Goal: Find contact information: Find contact information

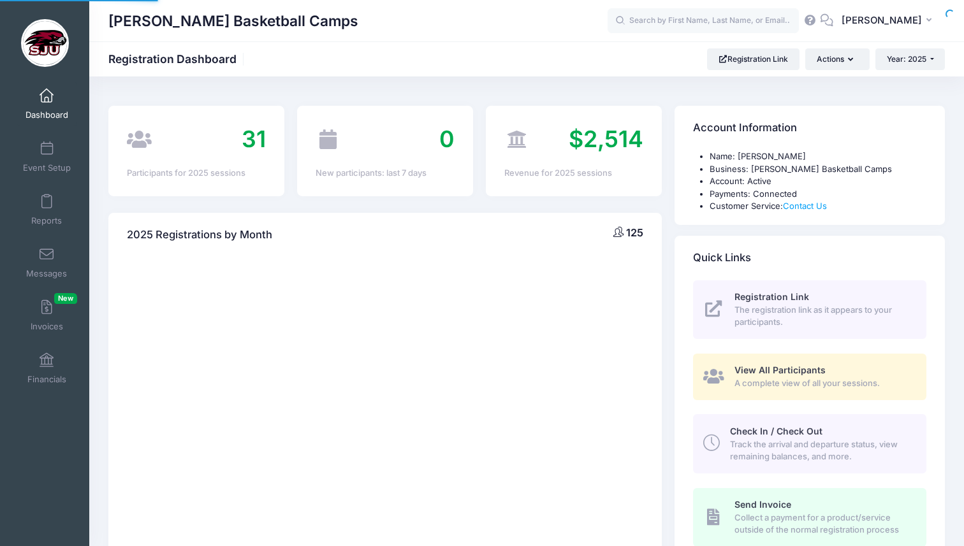
select select
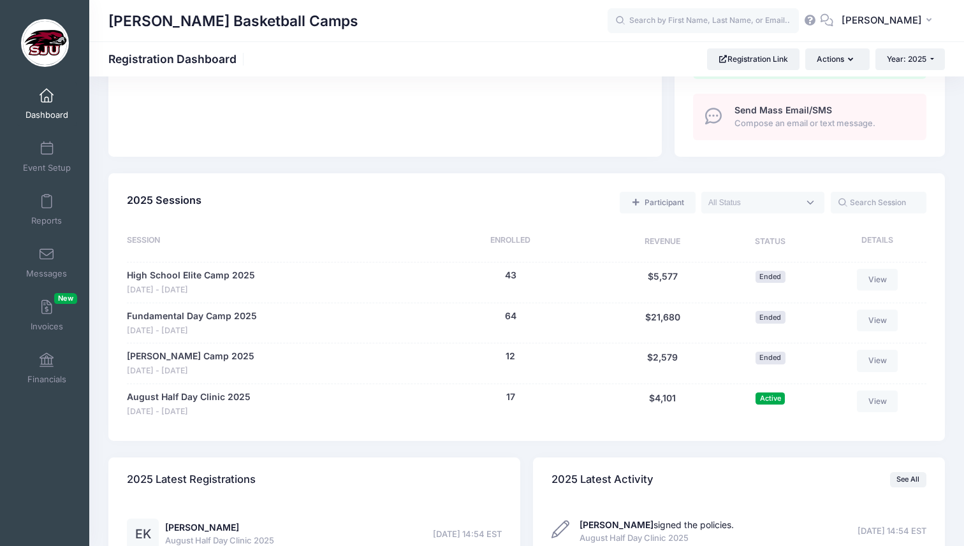
scroll to position [483, 0]
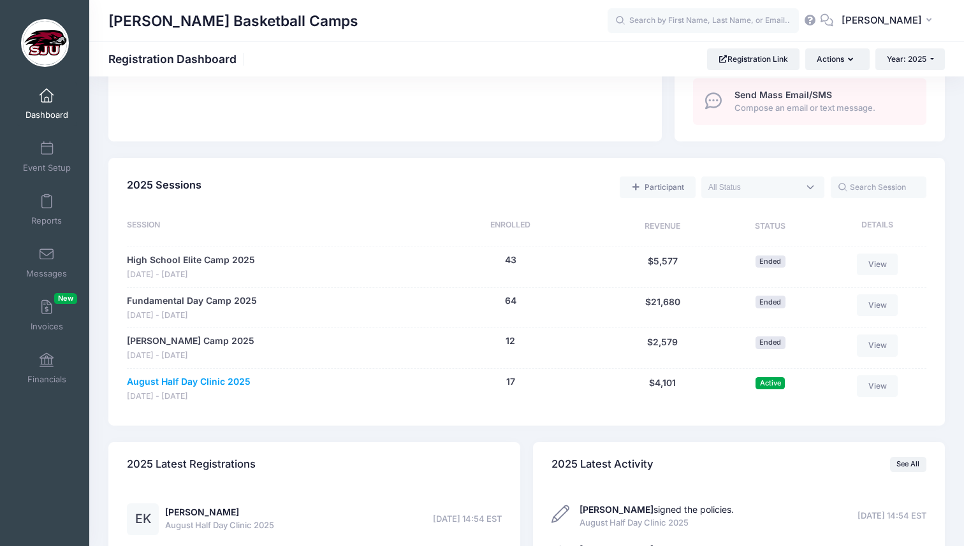
click at [220, 384] on link "August Half Day Clinic 2025" at bounding box center [189, 381] width 124 height 13
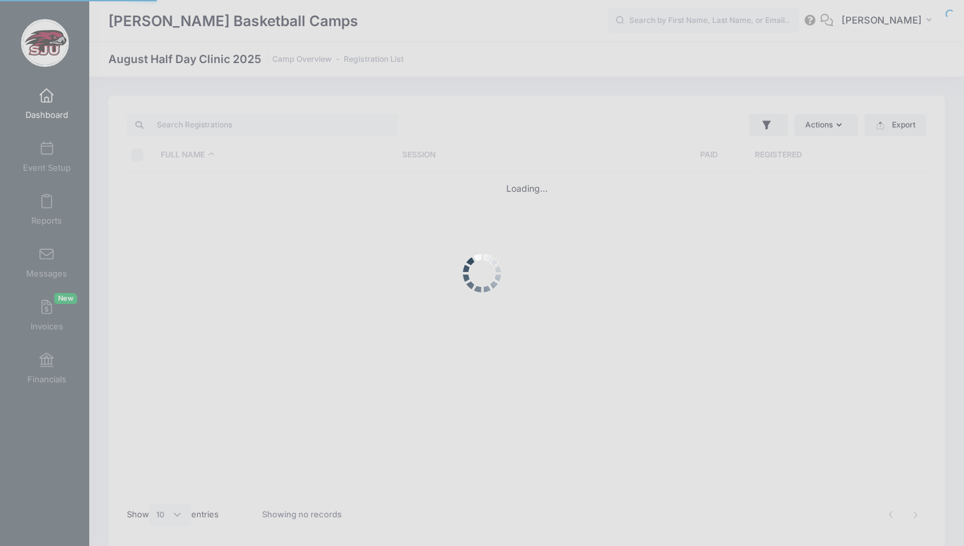
select select "10"
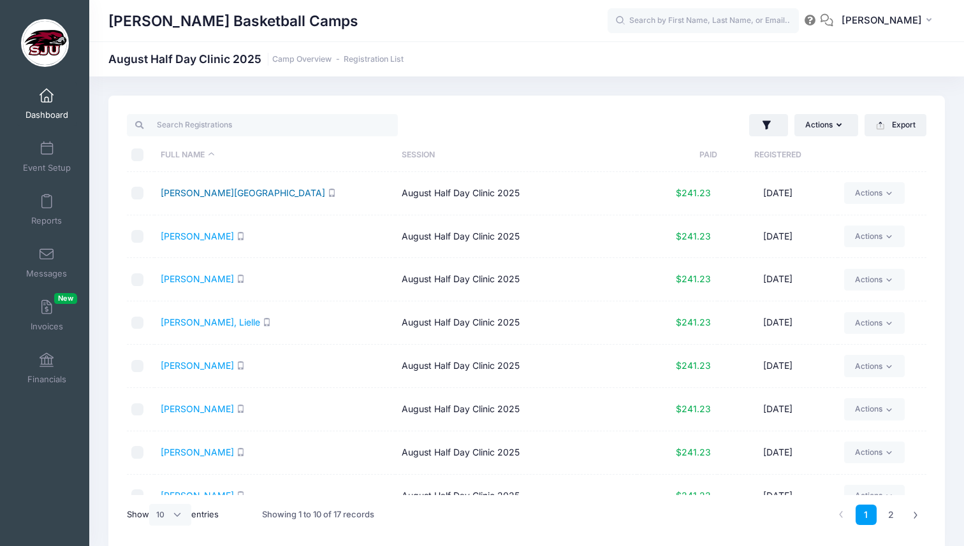
click at [203, 192] on link "Briner, Sydney" at bounding box center [243, 192] width 164 height 11
click at [175, 239] on link "[PERSON_NAME]" at bounding box center [197, 236] width 73 height 11
click at [181, 195] on link "[PERSON_NAME][GEOGRAPHIC_DATA]" at bounding box center [243, 192] width 164 height 11
click at [196, 240] on link "Cafiero, Bella" at bounding box center [197, 236] width 73 height 11
click at [192, 195] on link "[PERSON_NAME][GEOGRAPHIC_DATA]" at bounding box center [243, 192] width 164 height 11
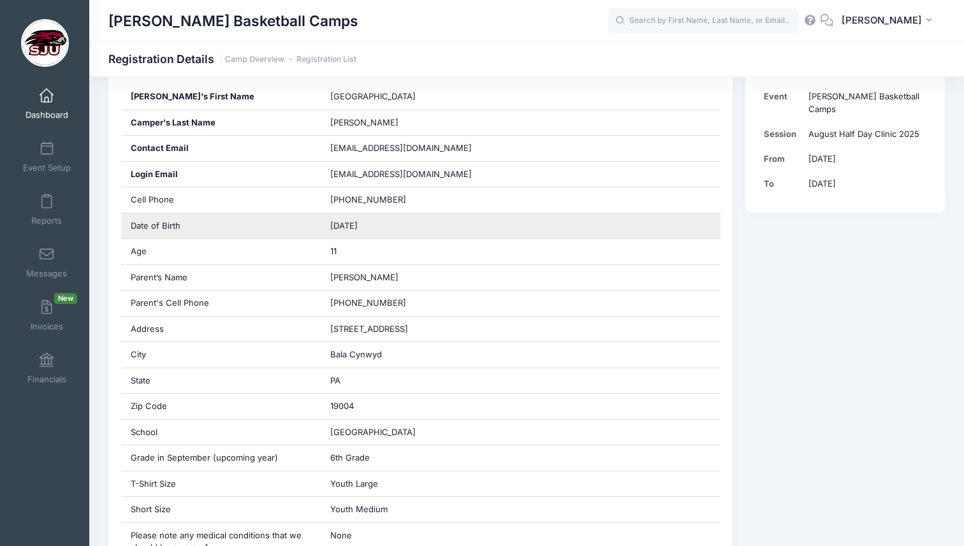
scroll to position [255, 0]
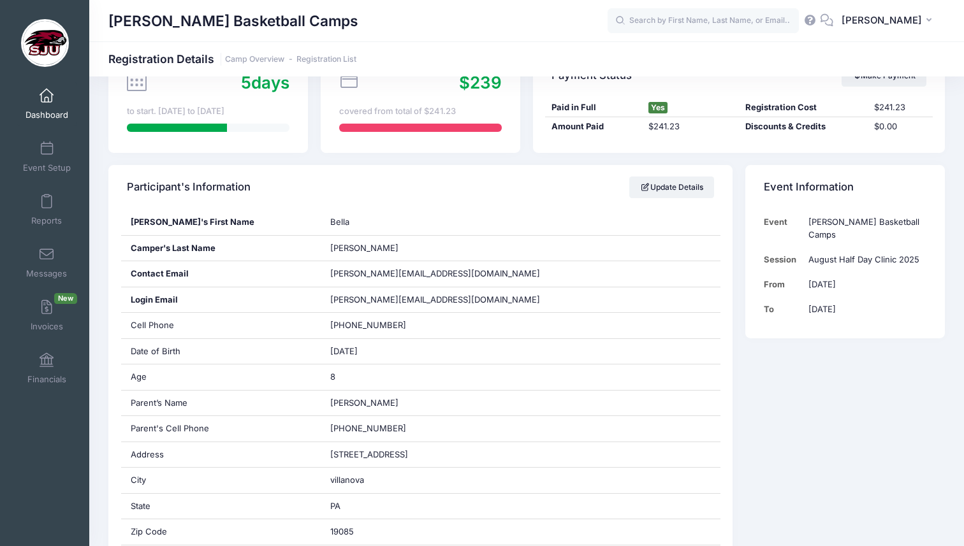
scroll to position [146, 0]
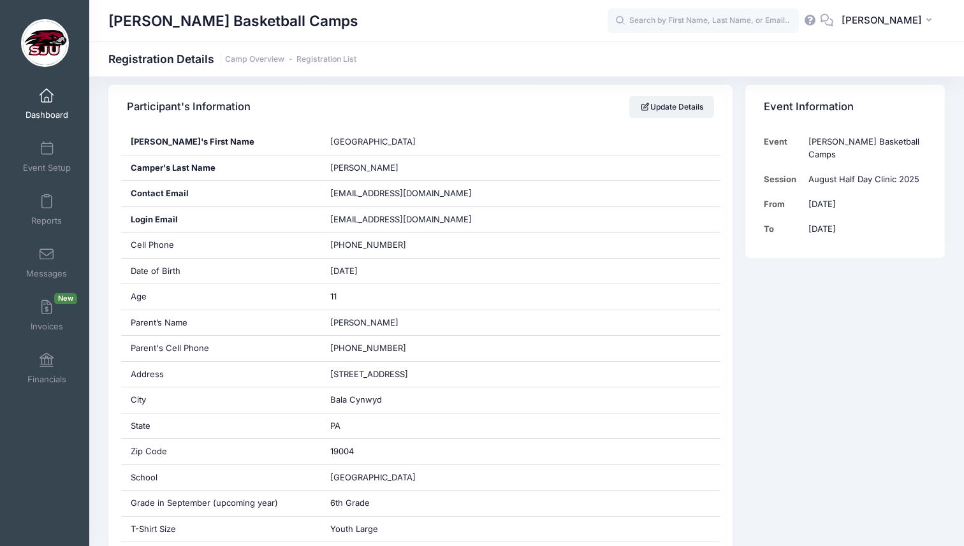
scroll to position [221, 0]
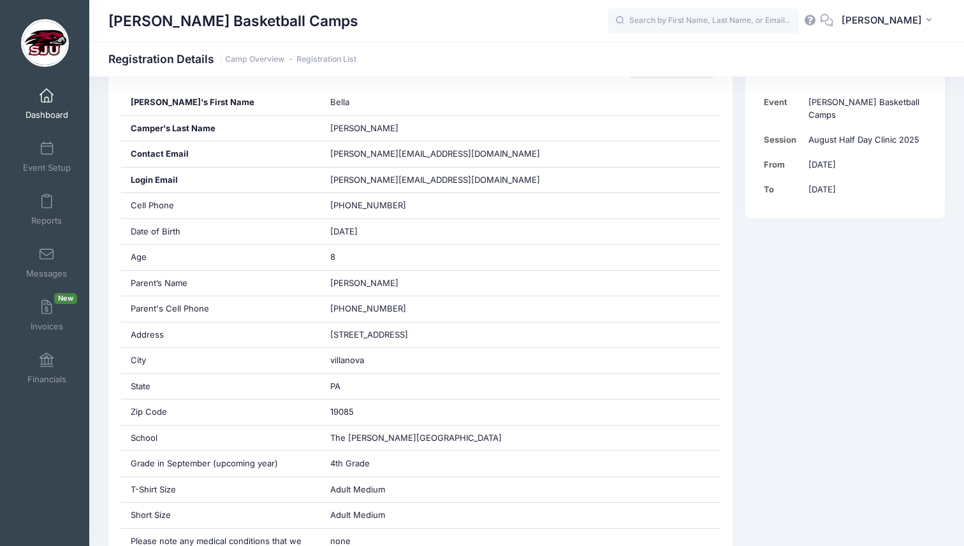
scroll to position [245, 0]
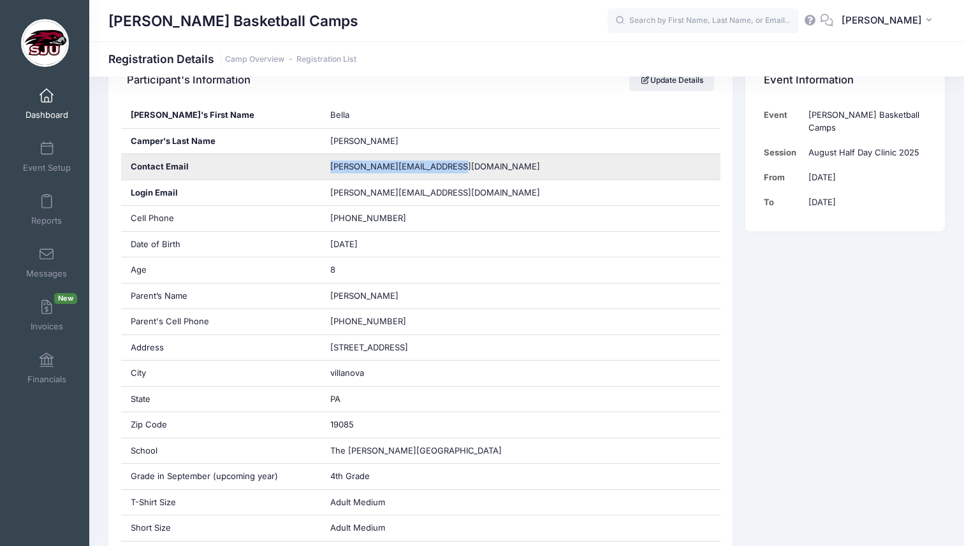
drag, startPoint x: 446, startPoint y: 169, endPoint x: 327, endPoint y: 171, distance: 119.2
click at [327, 171] on div "benitez.mpatricia@gmail.com" at bounding box center [521, 166] width 400 height 25
copy span "benitez.mpatricia@gmail.com"
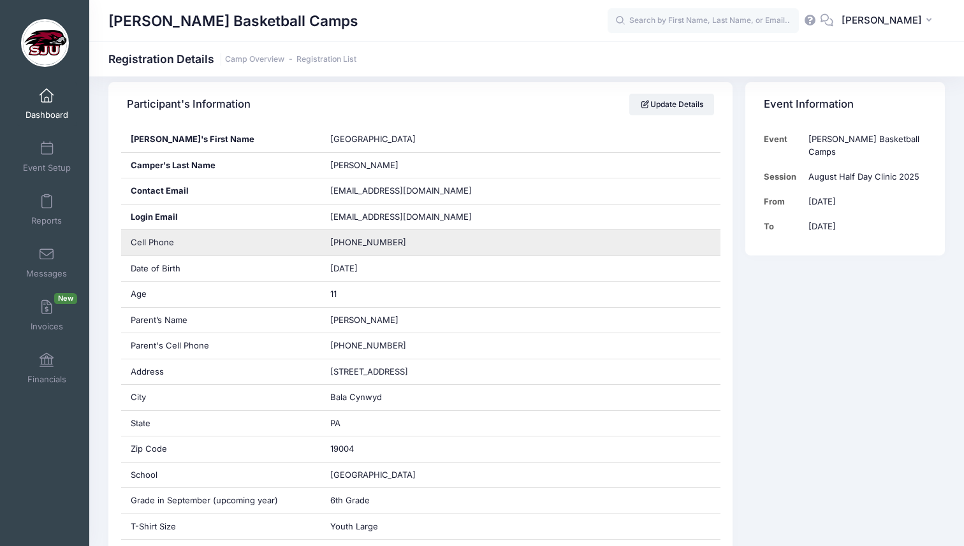
scroll to position [221, 0]
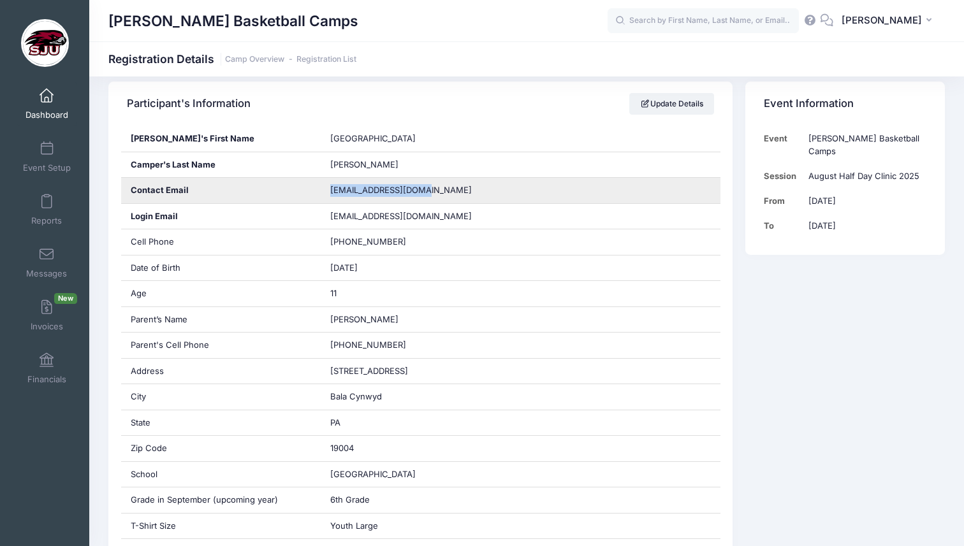
drag, startPoint x: 427, startPoint y: 192, endPoint x: 317, endPoint y: 192, distance: 109.6
click at [317, 192] on div "Contact Email [EMAIL_ADDRESS][DOMAIN_NAME]" at bounding box center [420, 191] width 599 height 26
copy div "[EMAIL_ADDRESS][DOMAIN_NAME]"
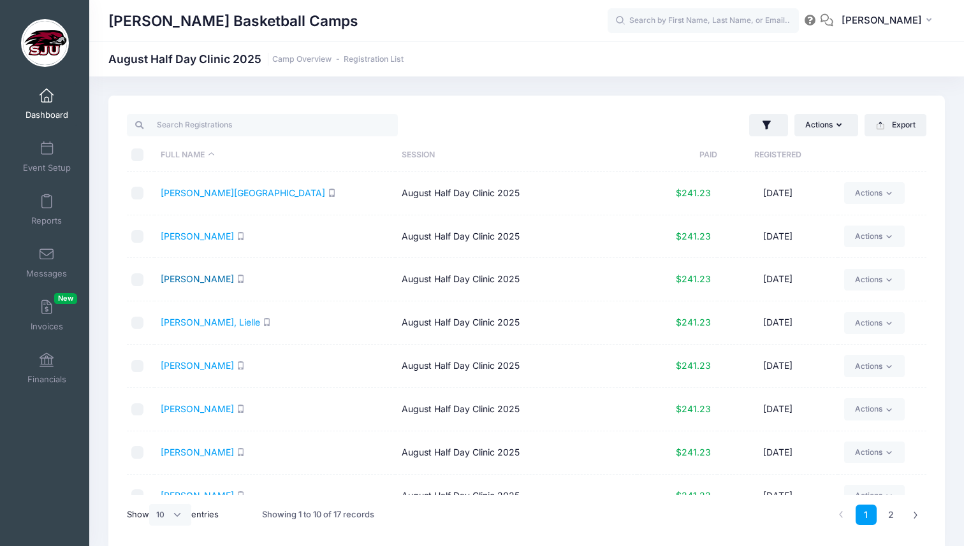
click at [190, 282] on link "Corning, Alex" at bounding box center [197, 278] width 73 height 11
click at [185, 324] on link "Danilewitz, Lielle" at bounding box center [210, 322] width 99 height 11
click at [198, 277] on link "Corning, Alex" at bounding box center [197, 278] width 73 height 11
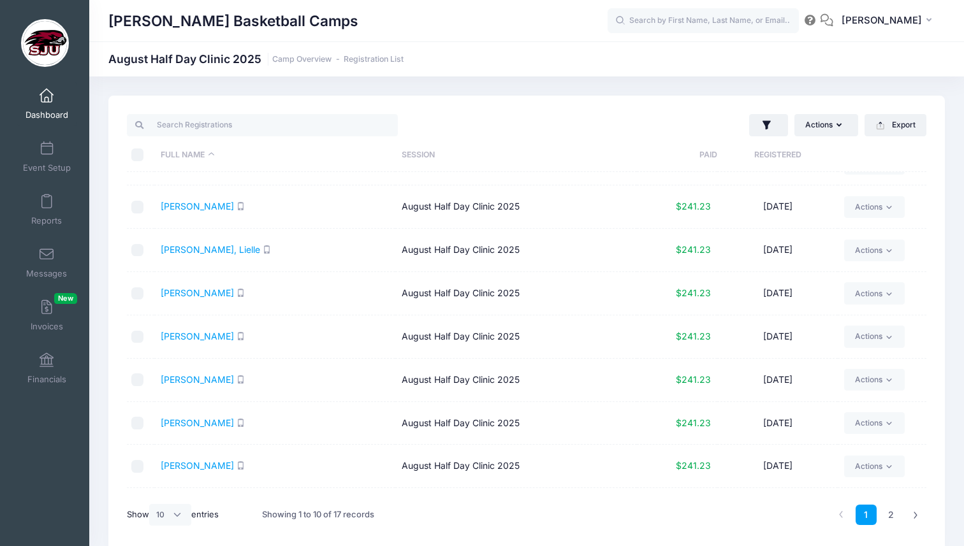
scroll to position [64, 0]
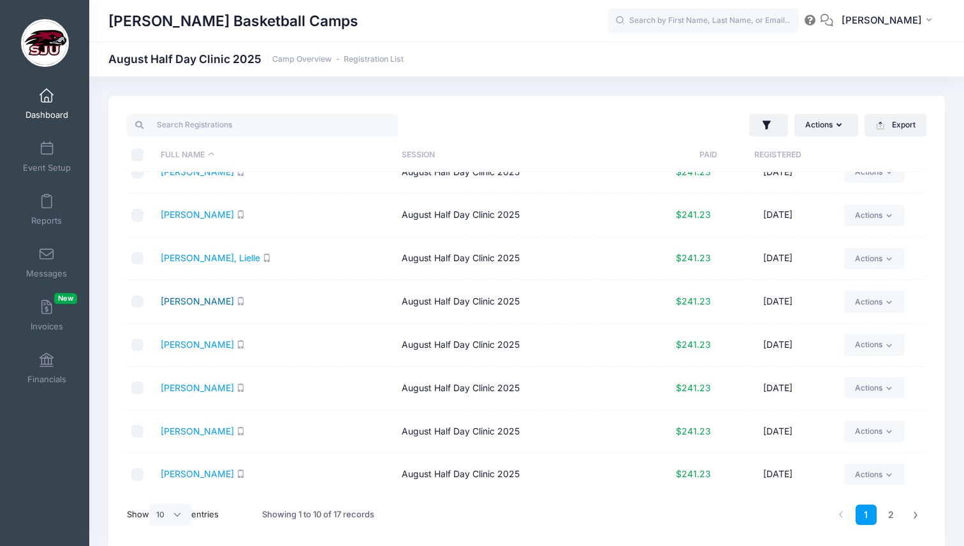
click at [205, 302] on link "Grasso, Eleanor" at bounding box center [197, 301] width 73 height 11
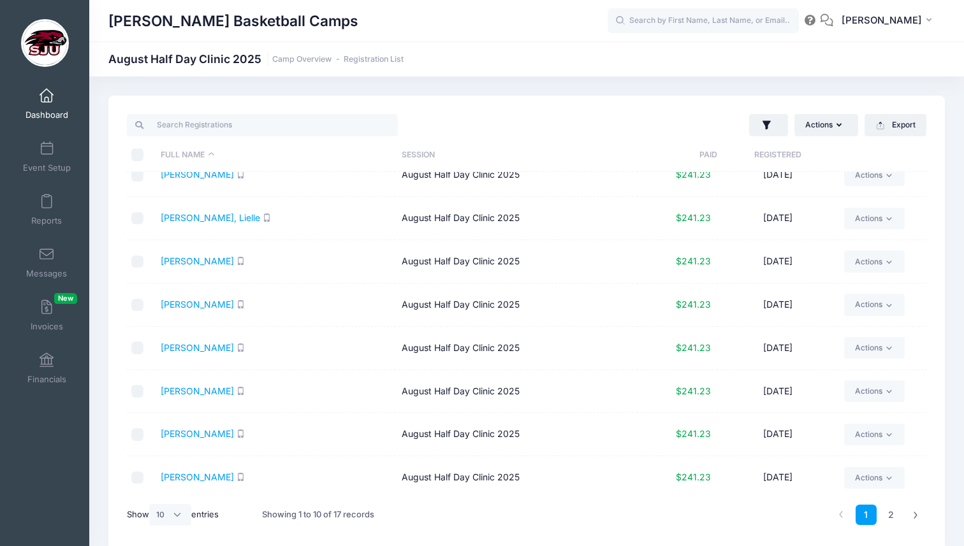
scroll to position [108, 0]
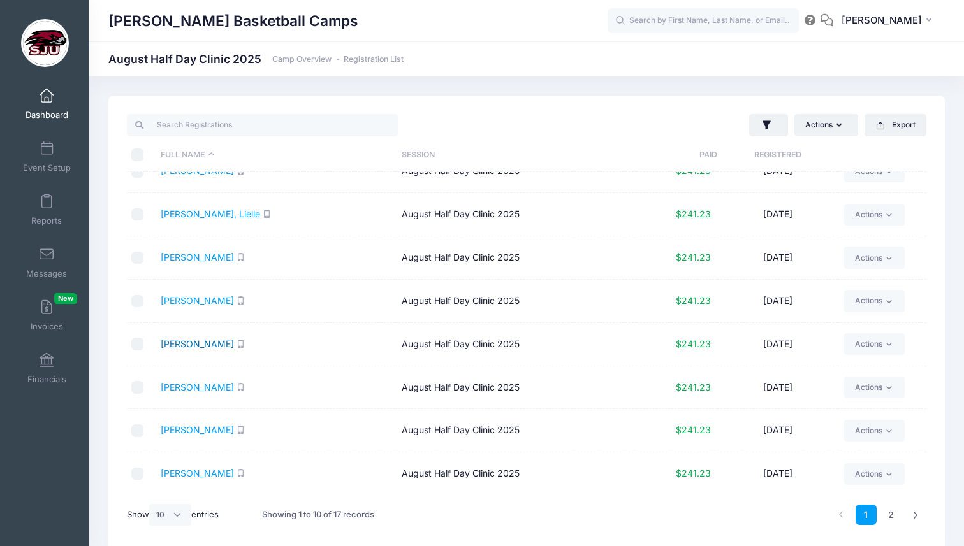
click at [210, 344] on link "Hagan, Mallory" at bounding box center [197, 343] width 73 height 11
click at [183, 512] on select "All 10 25 50" at bounding box center [170, 515] width 42 height 22
select select "-1"
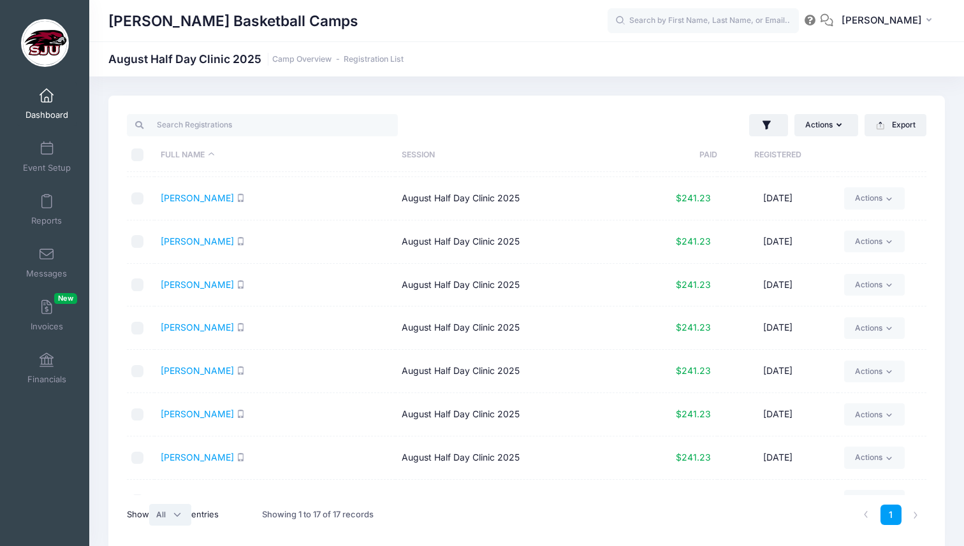
scroll to position [226, 0]
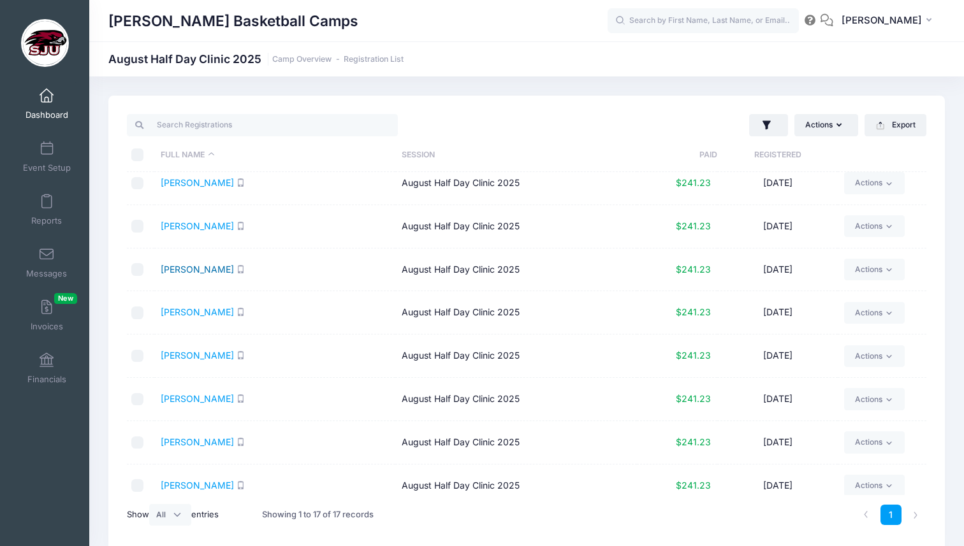
click at [200, 270] on link "Kamau, Grace" at bounding box center [197, 269] width 73 height 11
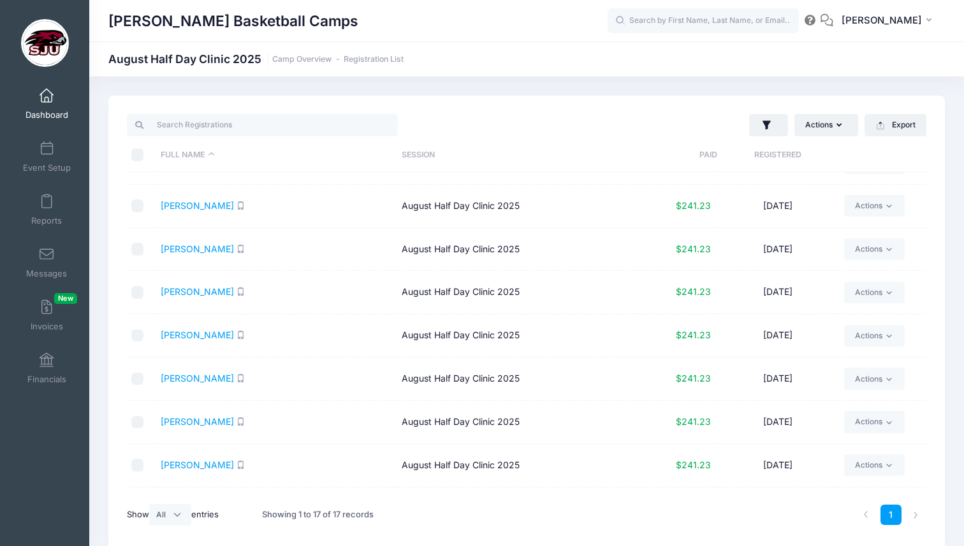
scroll to position [248, 0]
click at [188, 290] on link "Kasmer, Eliza" at bounding box center [197, 290] width 73 height 11
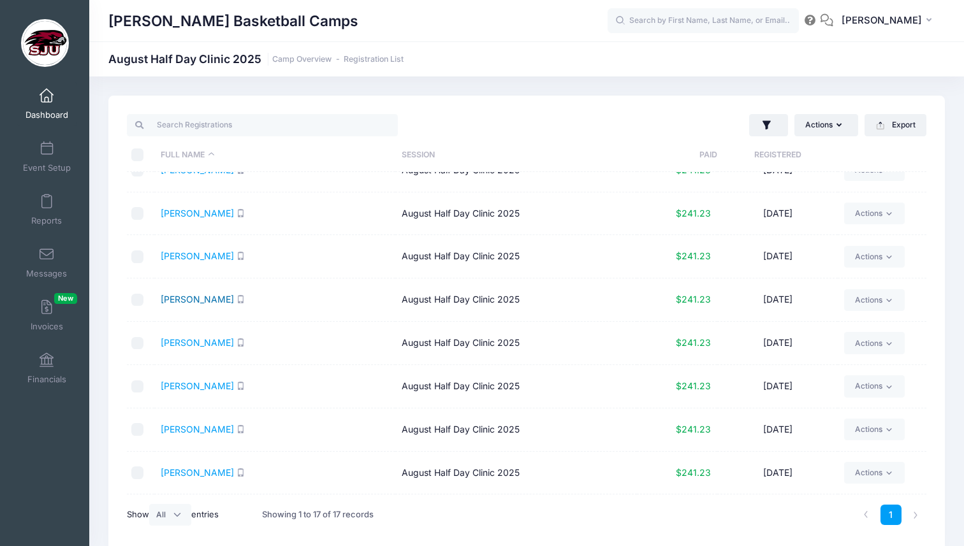
scroll to position [284, 0]
click at [188, 295] on link "Kelly, Palmer" at bounding box center [197, 297] width 73 height 11
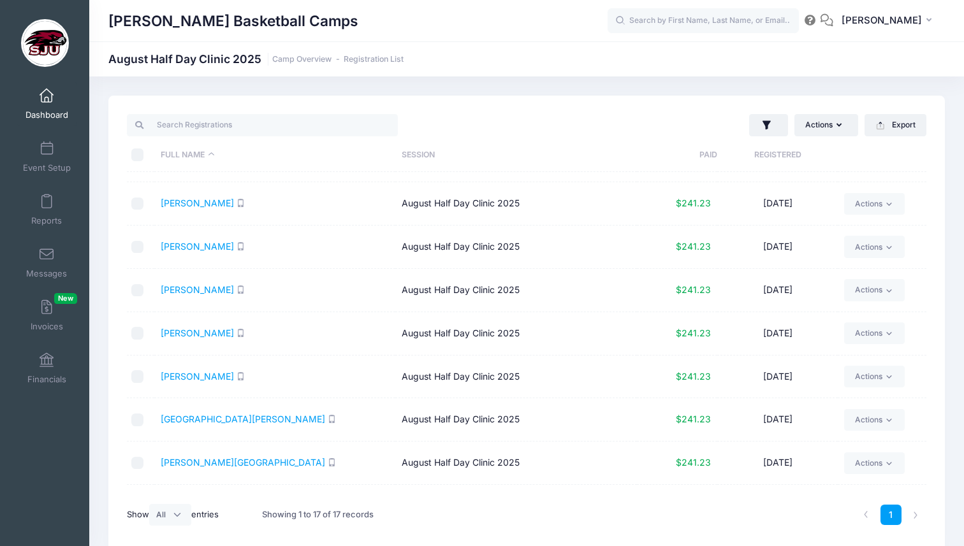
scroll to position [398, 0]
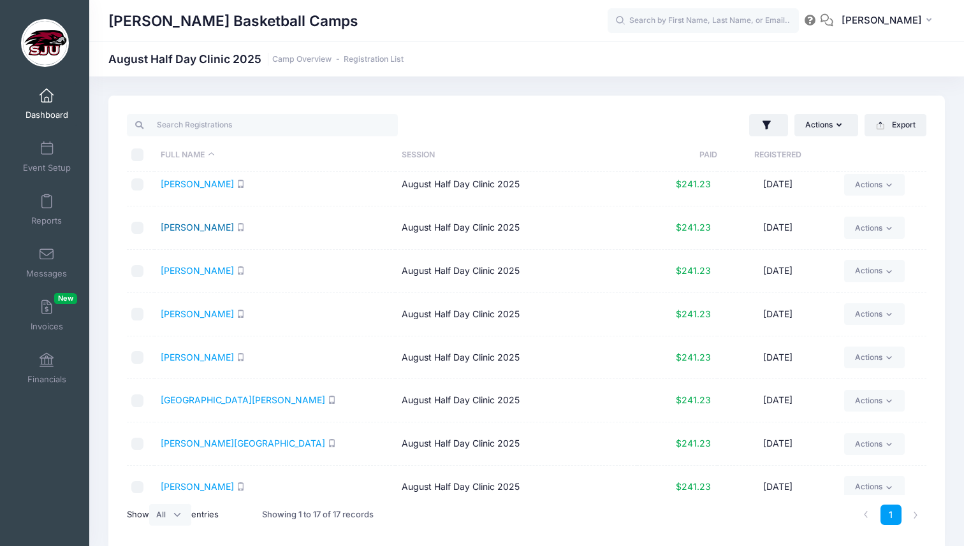
click at [217, 229] on link "Landsburg, Hannah" at bounding box center [197, 227] width 73 height 11
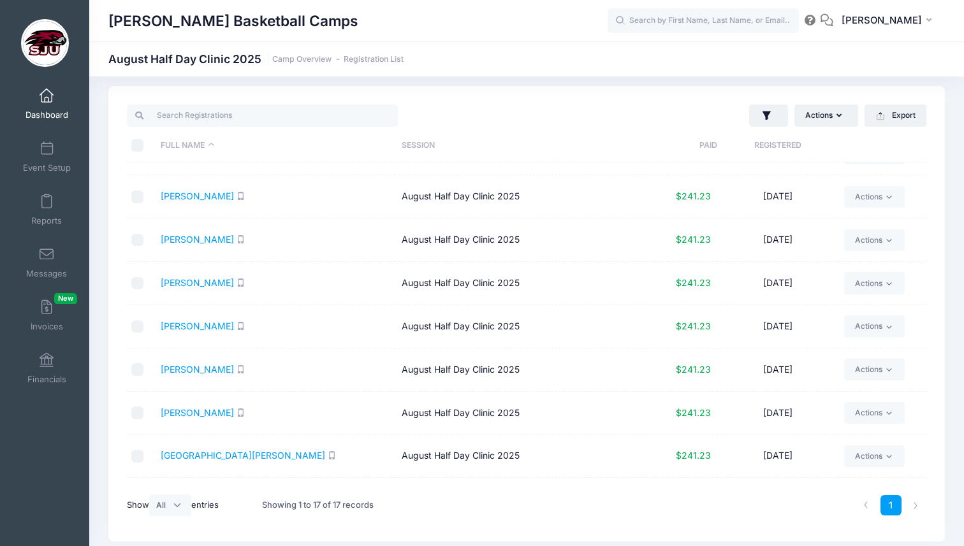
scroll to position [341, 0]
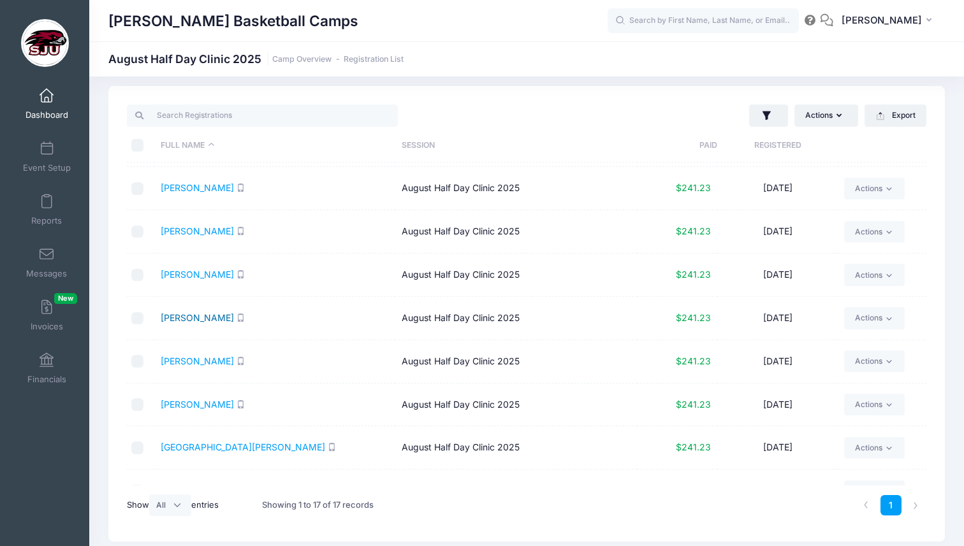
click at [187, 317] on link "Morrison, Hannah" at bounding box center [197, 317] width 73 height 11
click at [194, 359] on link "Morrison, Lily" at bounding box center [197, 361] width 73 height 11
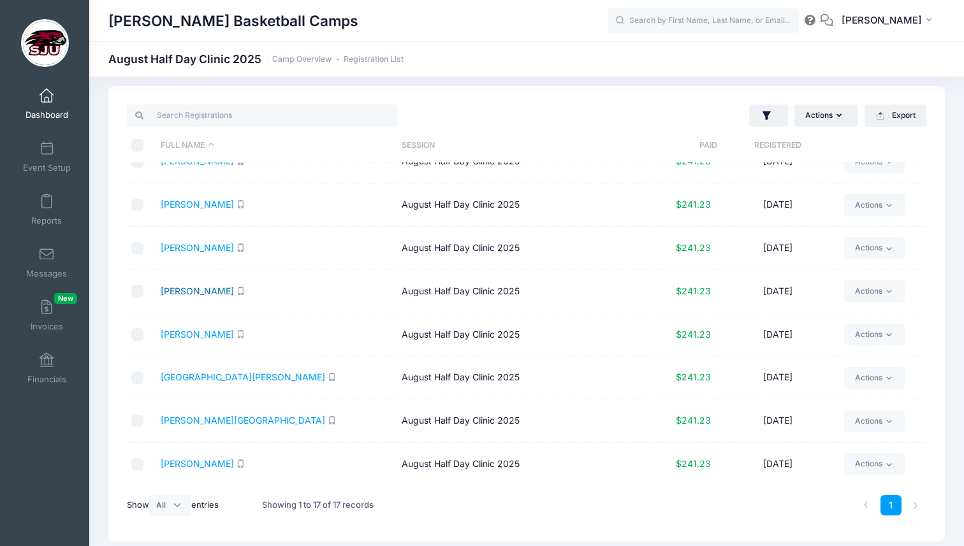
scroll to position [32, 0]
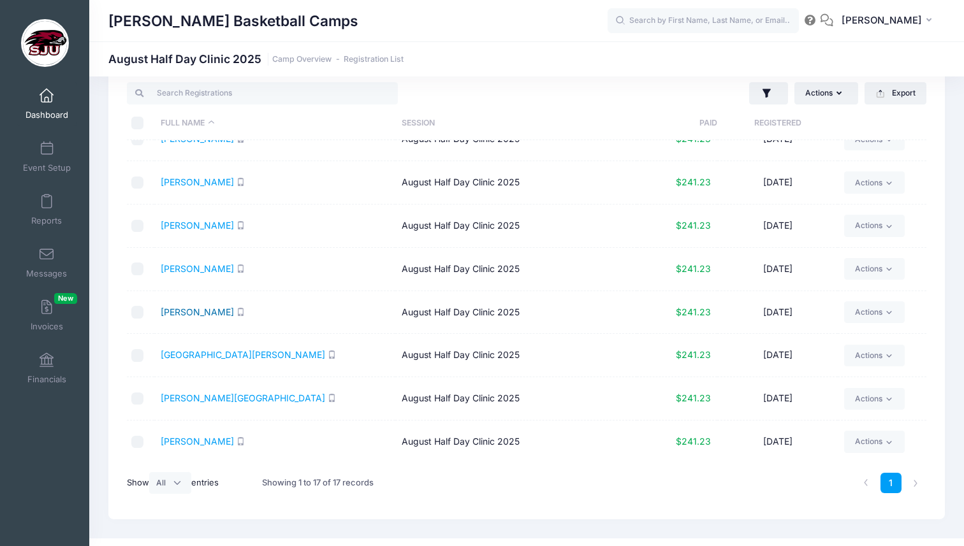
click at [198, 312] on link "Morrison, Theodore" at bounding box center [197, 312] width 73 height 11
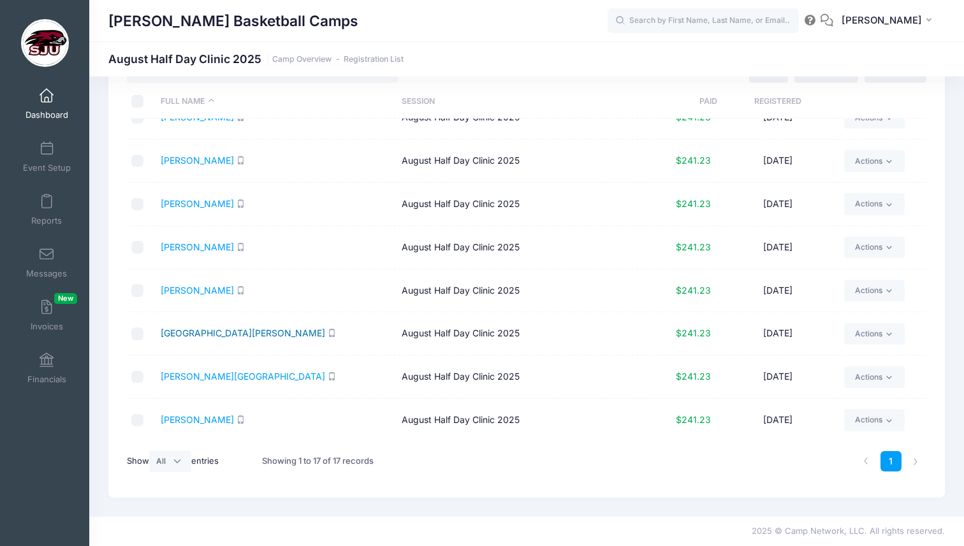
click at [205, 336] on link "Mosca, Naima" at bounding box center [243, 333] width 164 height 11
click at [184, 377] on link "[PERSON_NAME][GEOGRAPHIC_DATA]" at bounding box center [243, 376] width 164 height 11
click at [184, 422] on link "Williams, Addilyn" at bounding box center [197, 419] width 73 height 11
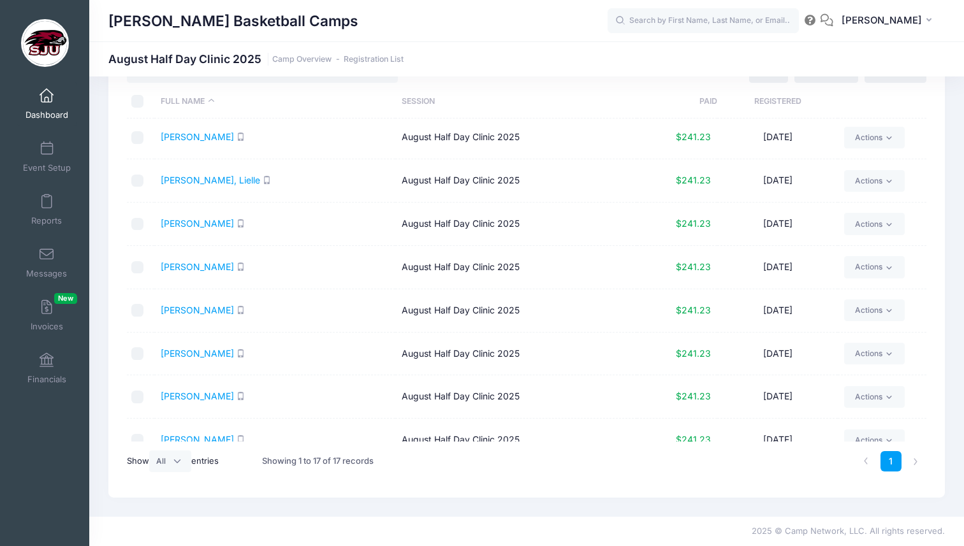
scroll to position [0, 0]
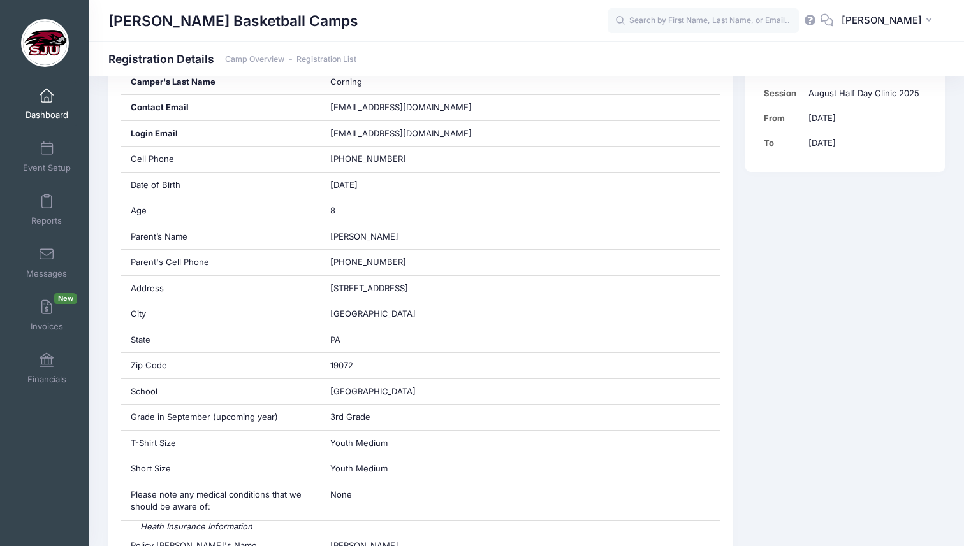
scroll to position [317, 0]
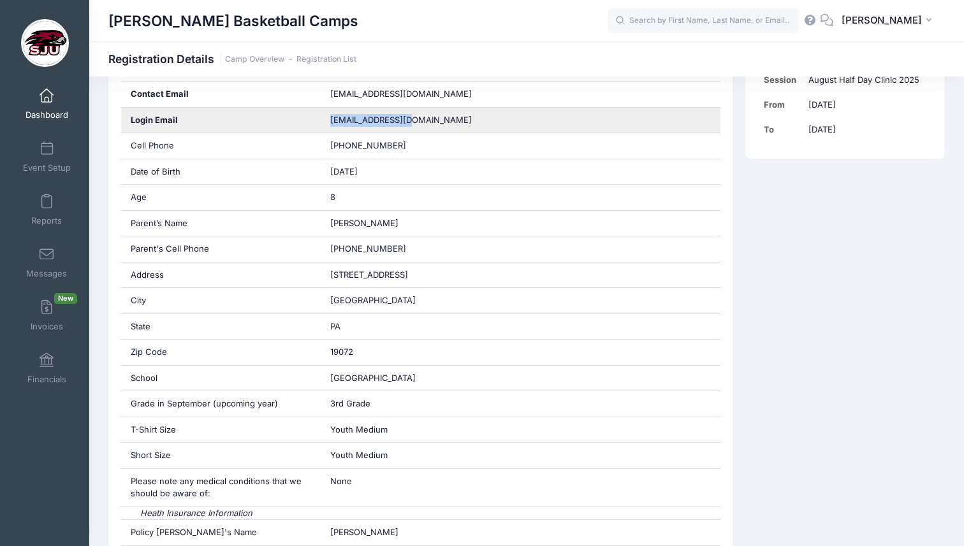
drag, startPoint x: 416, startPoint y: 118, endPoint x: 326, endPoint y: 121, distance: 89.9
click at [326, 121] on div "epettke@gmail.com" at bounding box center [521, 120] width 400 height 25
copy span "epettke@gmail.com"
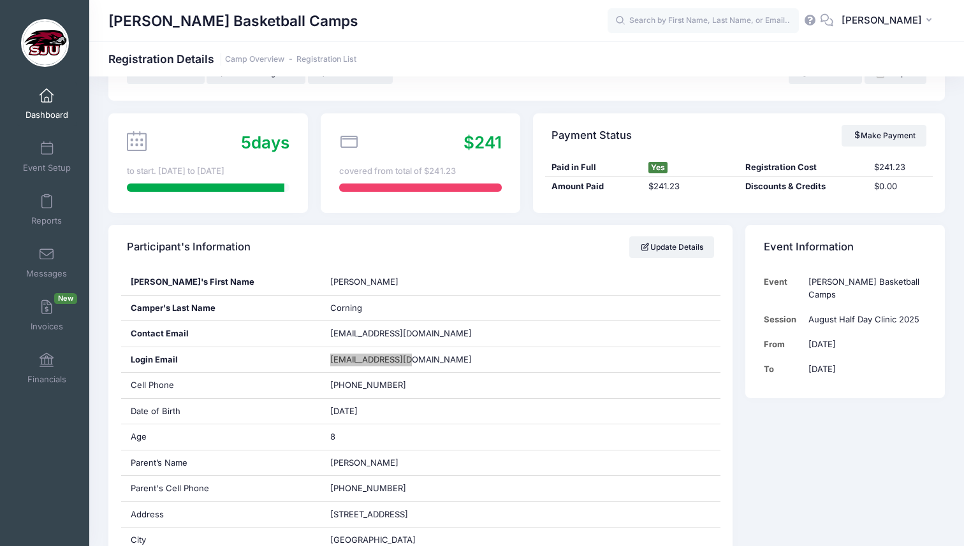
scroll to position [71, 0]
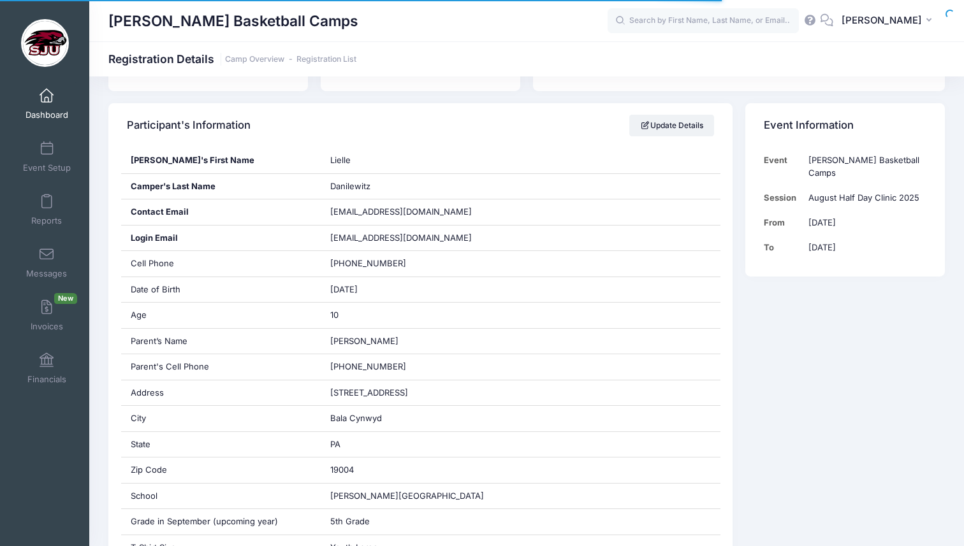
scroll to position [202, 0]
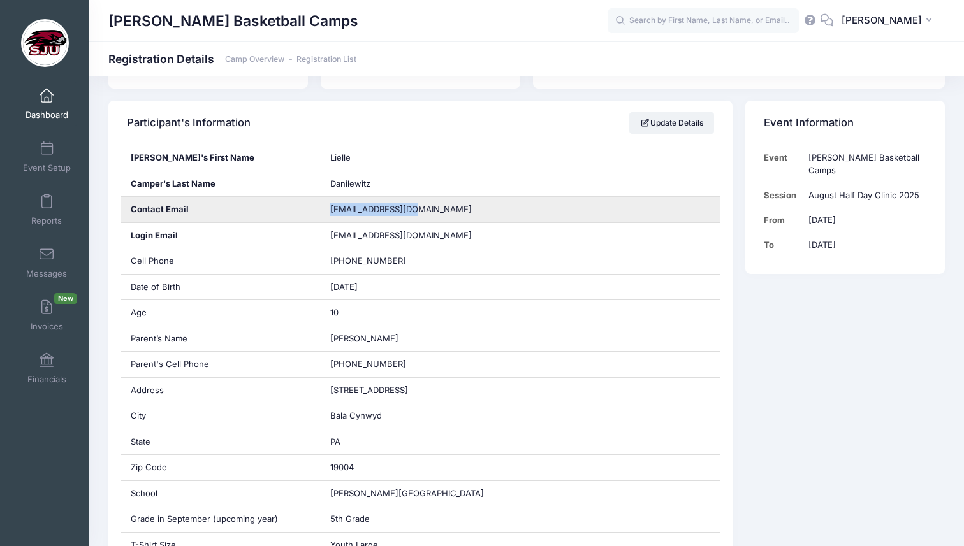
drag, startPoint x: 412, startPoint y: 211, endPoint x: 326, endPoint y: 205, distance: 86.9
click at [326, 205] on div "tdanilew@gmail.com" at bounding box center [521, 209] width 400 height 25
copy span "tdanilew@gmail.com"
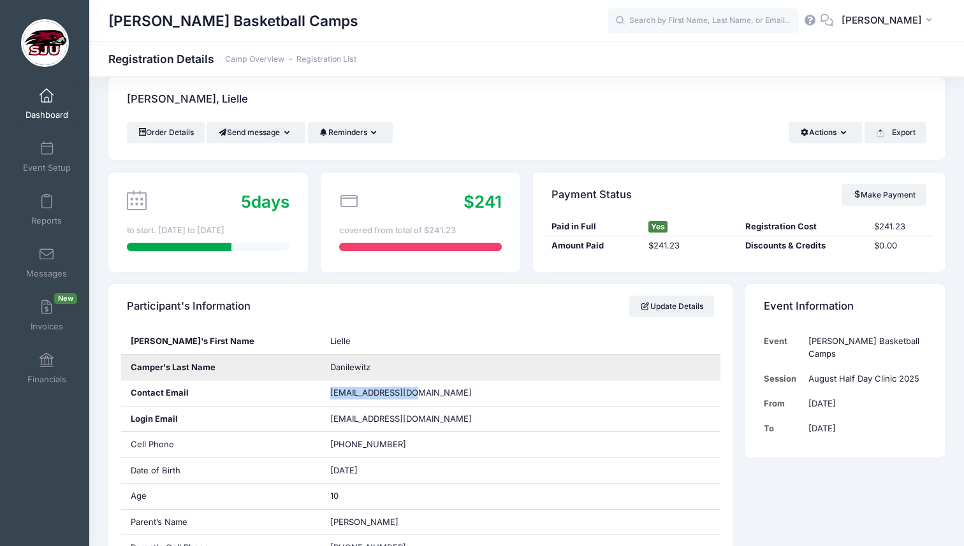
scroll to position [5, 0]
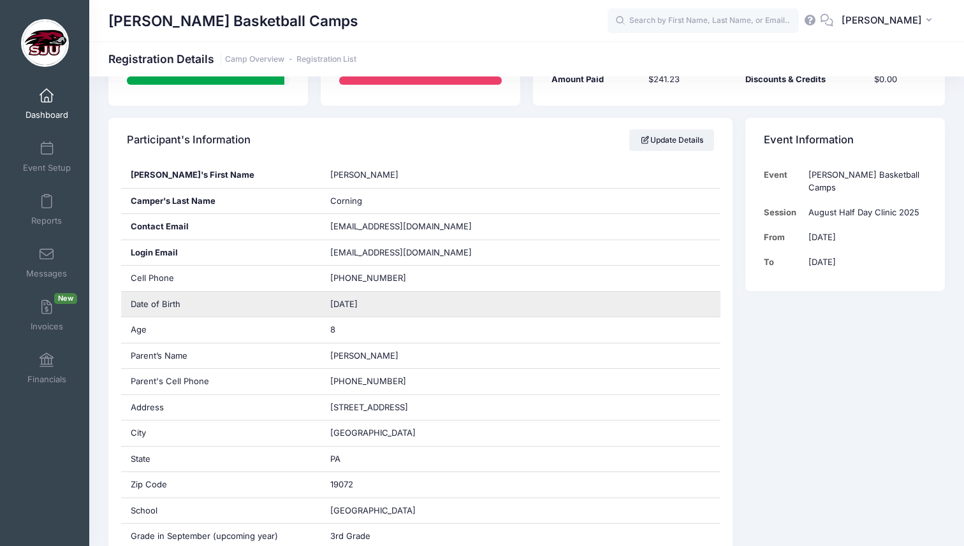
scroll to position [187, 0]
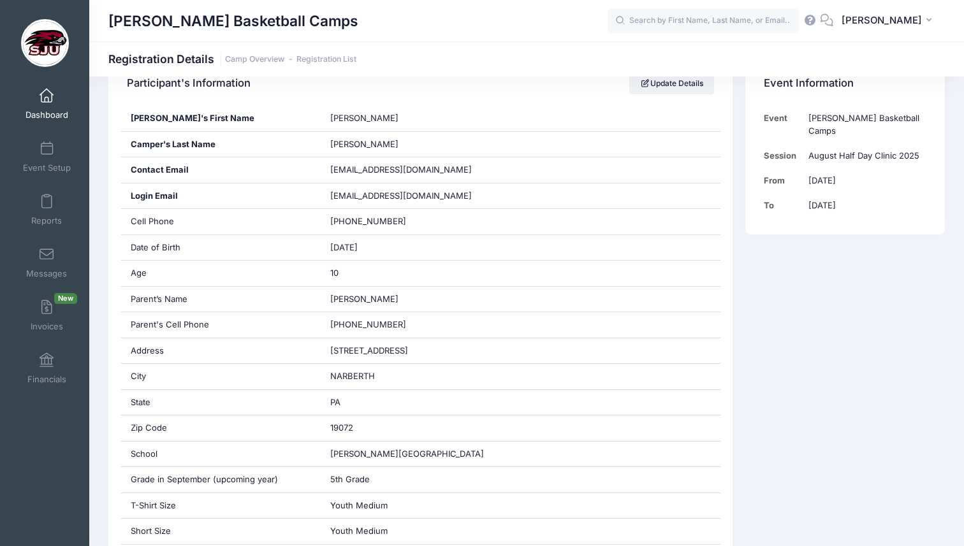
scroll to position [243, 0]
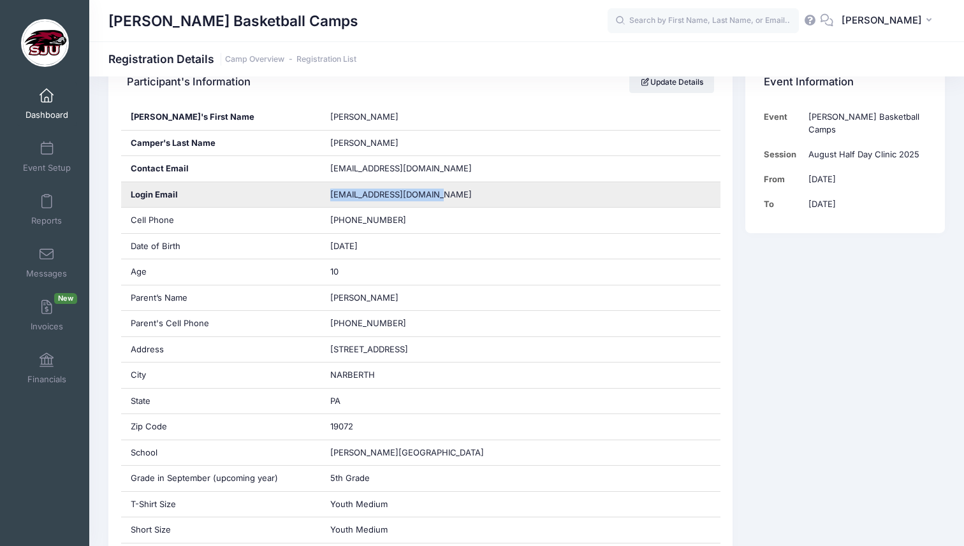
drag, startPoint x: 431, startPoint y: 194, endPoint x: 328, endPoint y: 189, distance: 104.0
click at [328, 189] on div "kent_grasso@hotmail.com" at bounding box center [521, 194] width 400 height 25
copy span "kent_grasso@hotmail.com"
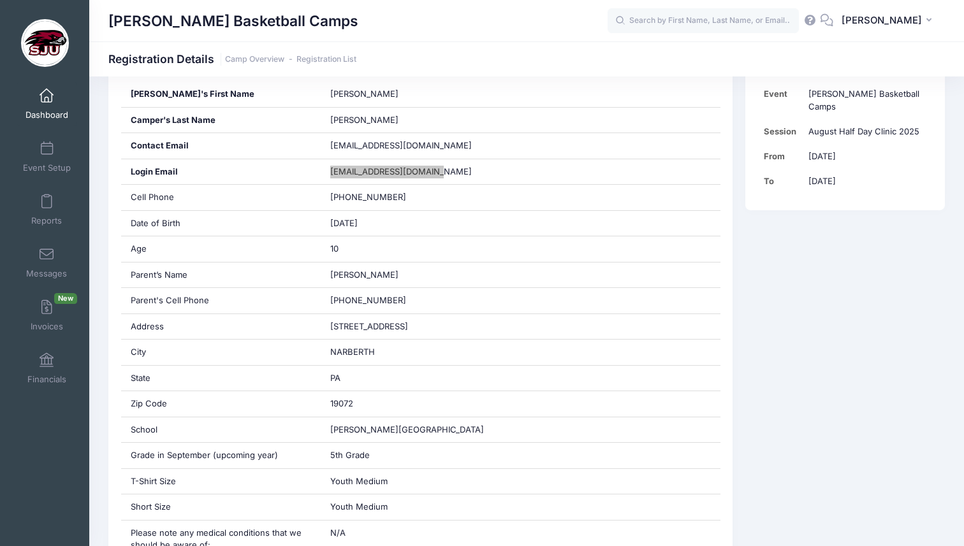
scroll to position [271, 0]
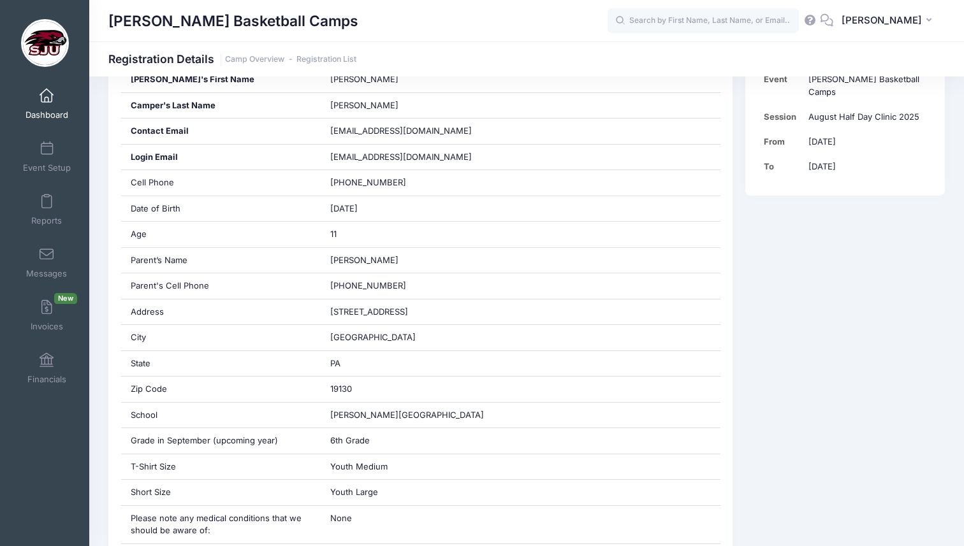
scroll to position [270, 0]
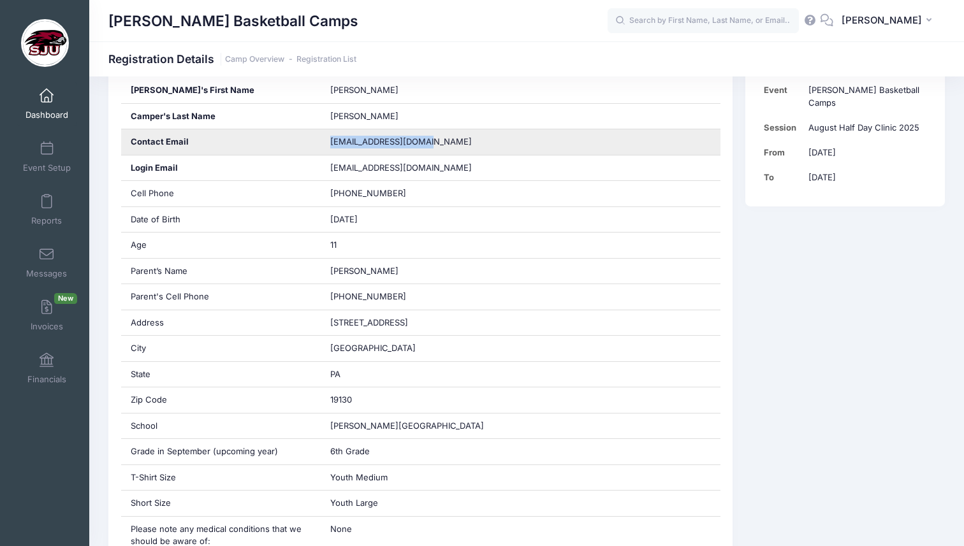
drag, startPoint x: 430, startPoint y: 140, endPoint x: 320, endPoint y: 139, distance: 110.3
click at [320, 139] on div "Contact Email jimhagan548@gmail.com" at bounding box center [420, 142] width 599 height 26
copy div "jimhagan548@gmail.com"
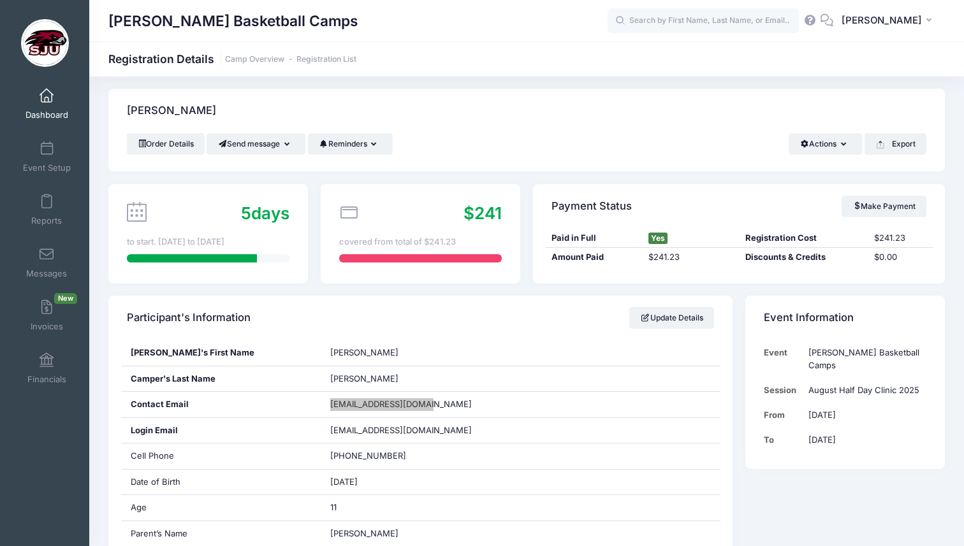
scroll to position [0, 0]
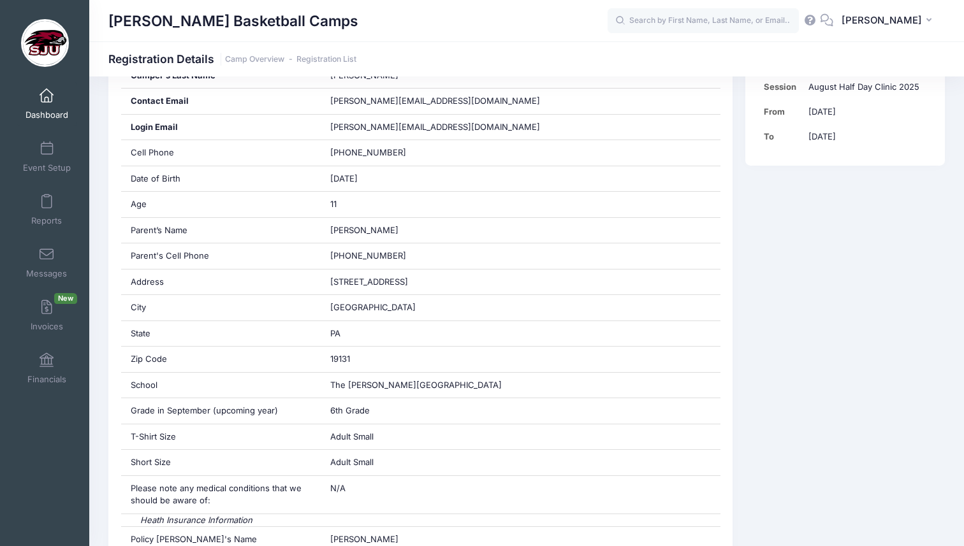
scroll to position [285, 0]
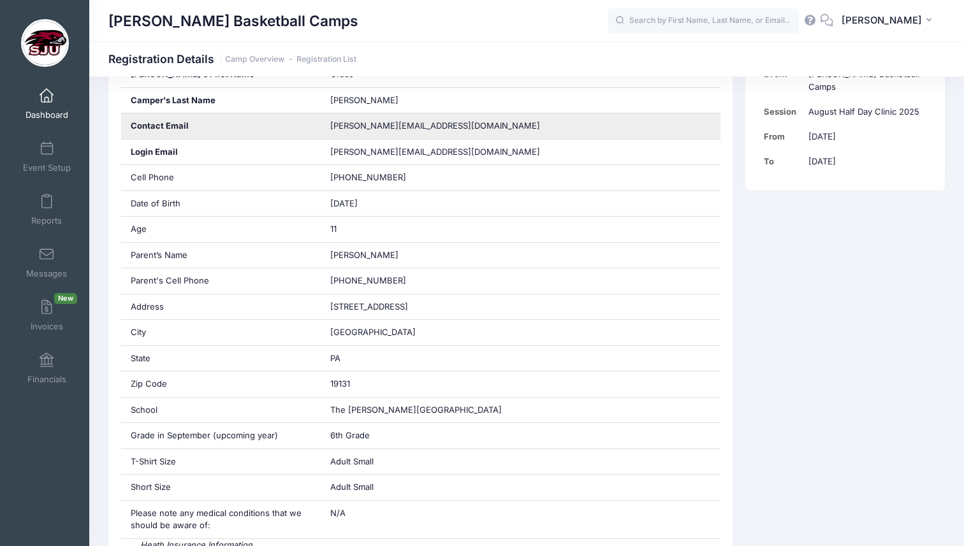
click at [417, 127] on span "[PERSON_NAME][EMAIL_ADDRESS][DOMAIN_NAME]" at bounding box center [435, 125] width 210 height 10
drag, startPoint x: 422, startPoint y: 127, endPoint x: 323, endPoint y: 121, distance: 98.9
click at [323, 121] on div "[PERSON_NAME][EMAIL_ADDRESS][DOMAIN_NAME]" at bounding box center [521, 125] width 400 height 25
copy span "[PERSON_NAME][EMAIL_ADDRESS][DOMAIN_NAME]"
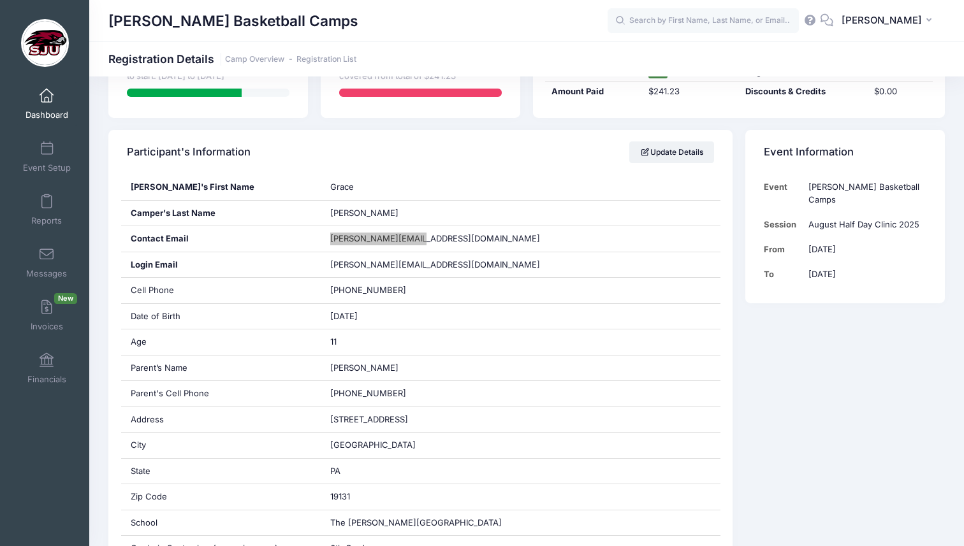
scroll to position [0, 0]
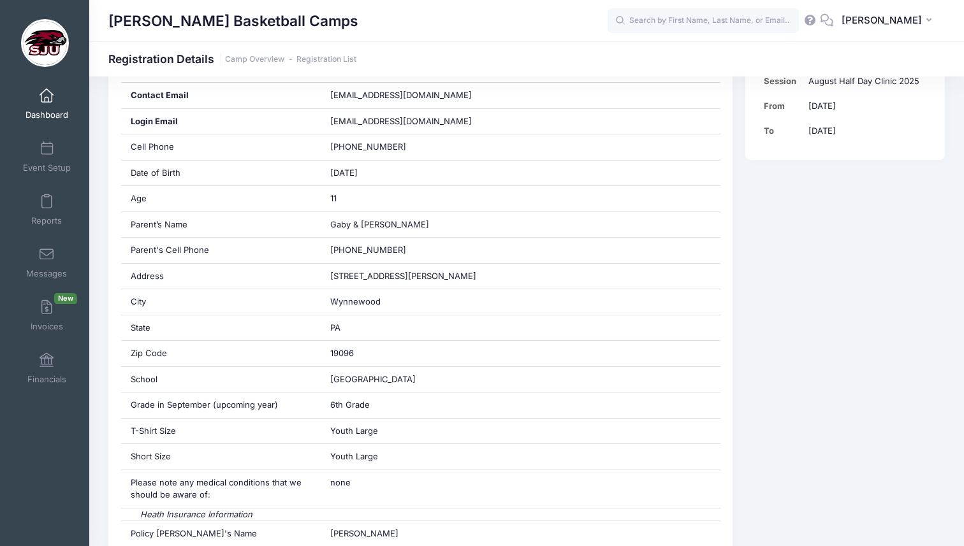
scroll to position [317, 0]
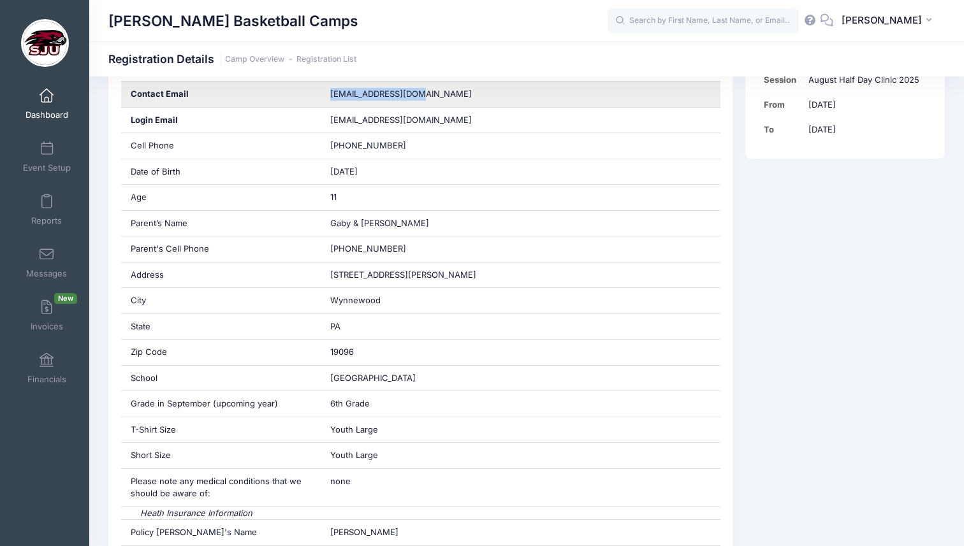
drag, startPoint x: 421, startPoint y: 94, endPoint x: 324, endPoint y: 97, distance: 97.6
click at [324, 97] on div "gguzzetti@yahoo.com" at bounding box center [521, 94] width 400 height 25
copy span "gguzzetti@yahoo.com"
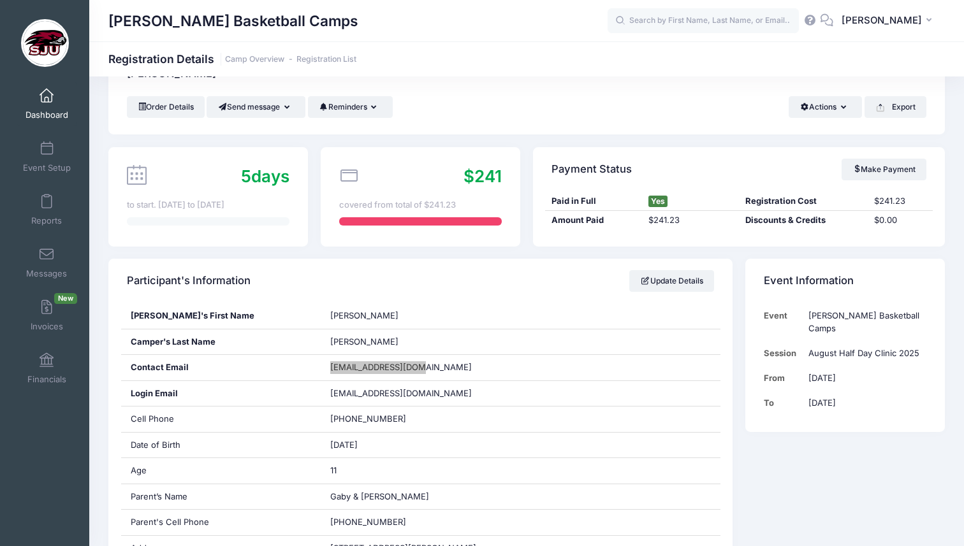
scroll to position [0, 0]
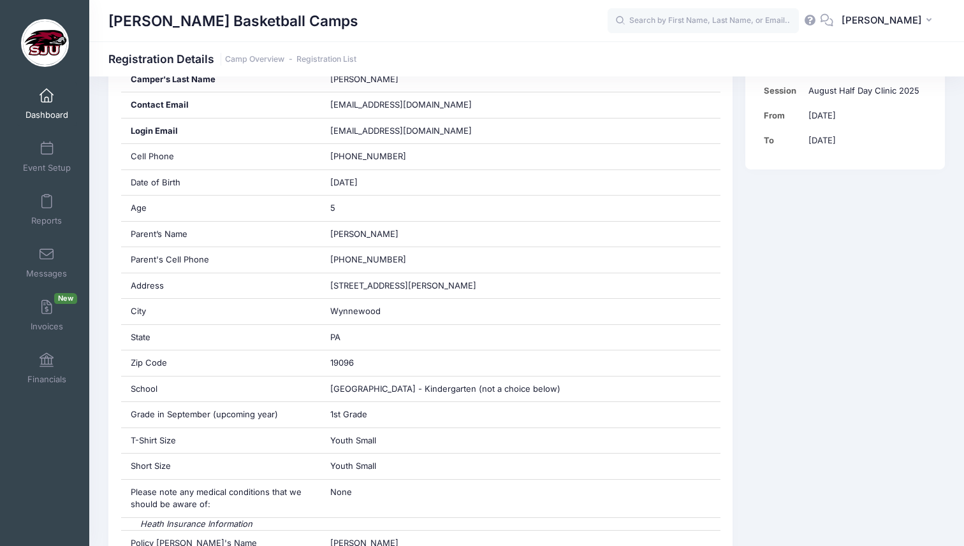
scroll to position [309, 0]
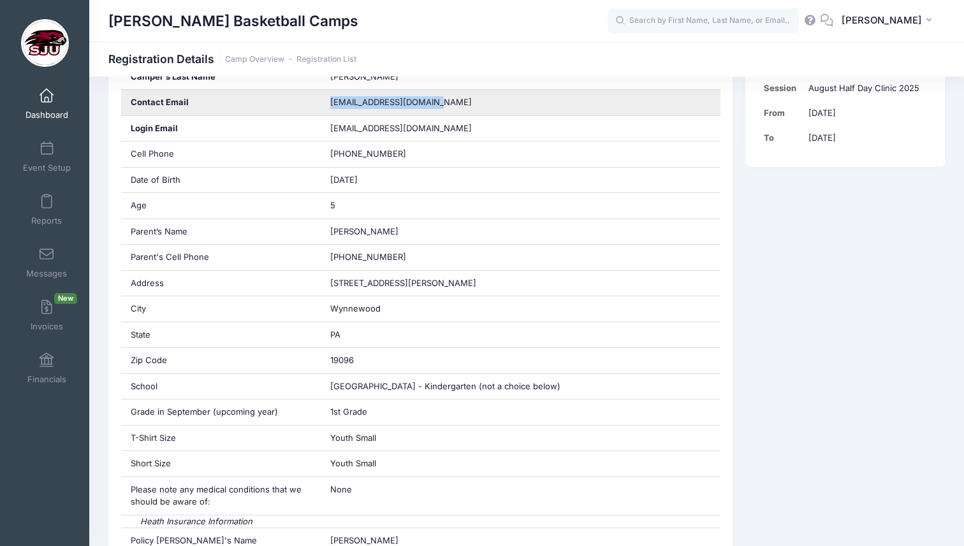
drag, startPoint x: 430, startPoint y: 105, endPoint x: 325, endPoint y: 101, distance: 105.2
click at [325, 101] on div "[EMAIL_ADDRESS][DOMAIN_NAME]" at bounding box center [521, 102] width 400 height 25
copy span "[EMAIL_ADDRESS][DOMAIN_NAME]"
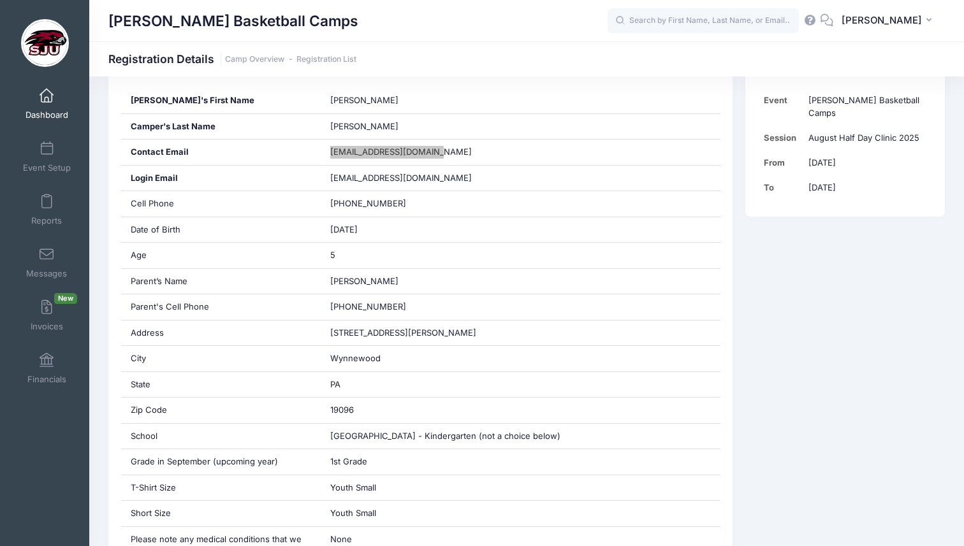
scroll to position [248, 0]
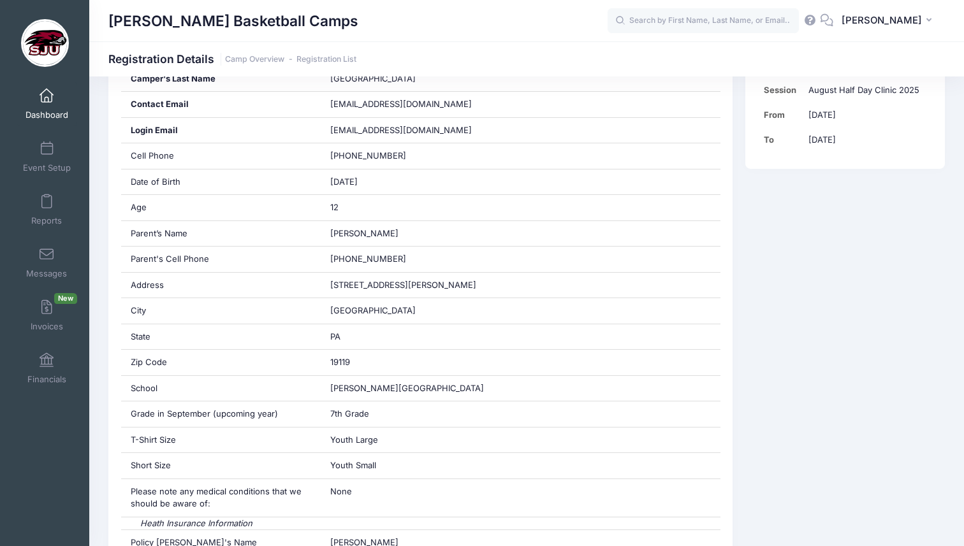
scroll to position [308, 0]
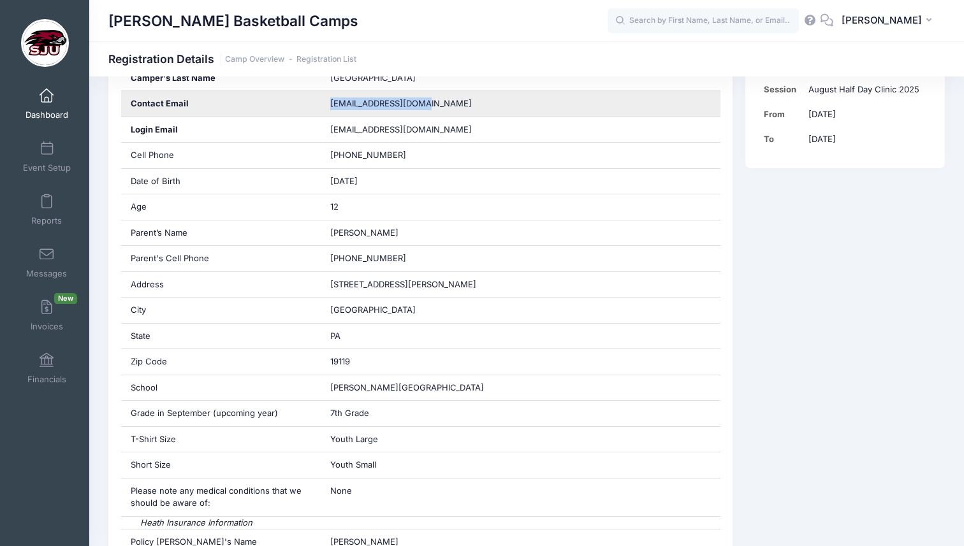
drag, startPoint x: 424, startPoint y: 103, endPoint x: 317, endPoint y: 98, distance: 107.2
click at [317, 98] on div "Contact Email bocklands2@gmail.com" at bounding box center [420, 104] width 599 height 26
copy div "bocklands2@gmail.com"
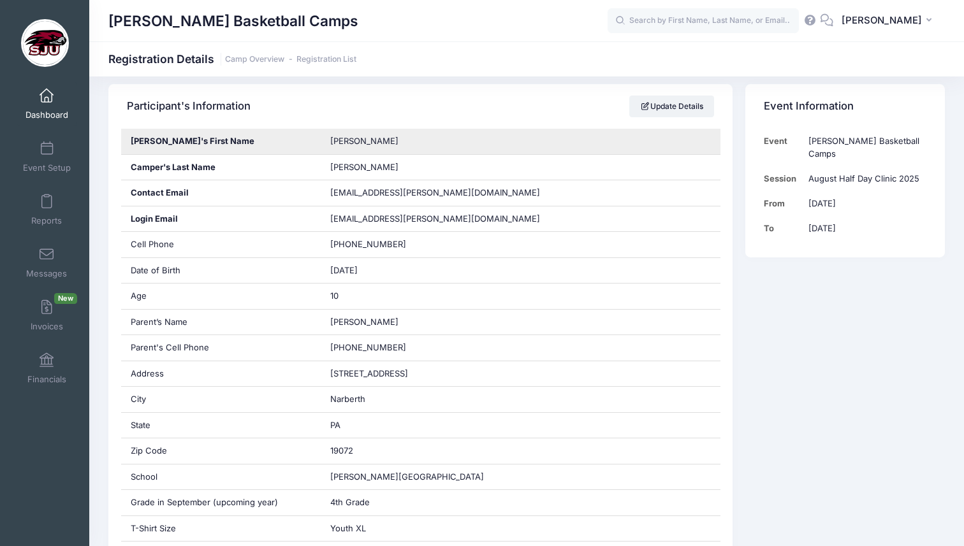
scroll to position [220, 0]
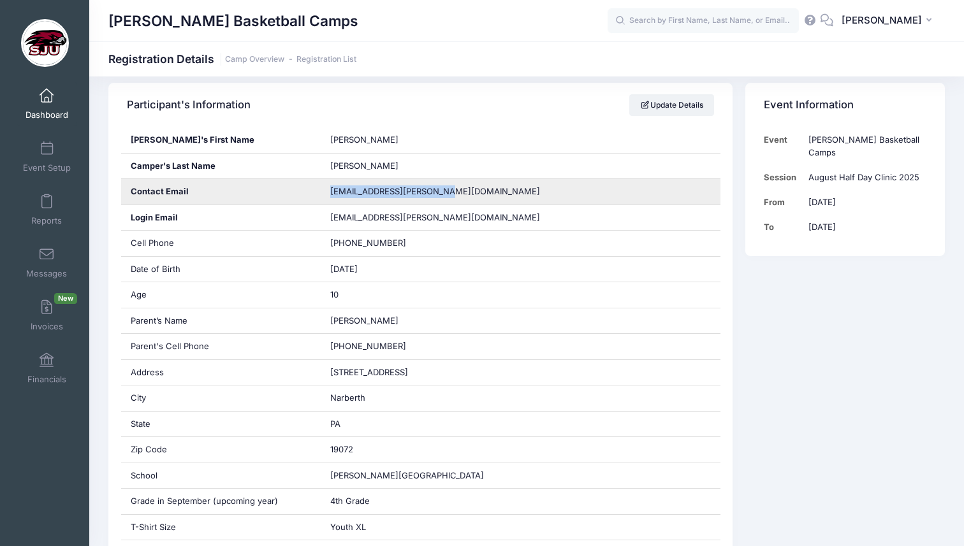
drag, startPoint x: 435, startPoint y: 191, endPoint x: 331, endPoint y: 182, distance: 104.3
click at [331, 182] on div "[EMAIL_ADDRESS][PERSON_NAME][DOMAIN_NAME]" at bounding box center [521, 191] width 400 height 25
copy span "[EMAIL_ADDRESS][PERSON_NAME][DOMAIN_NAME]"
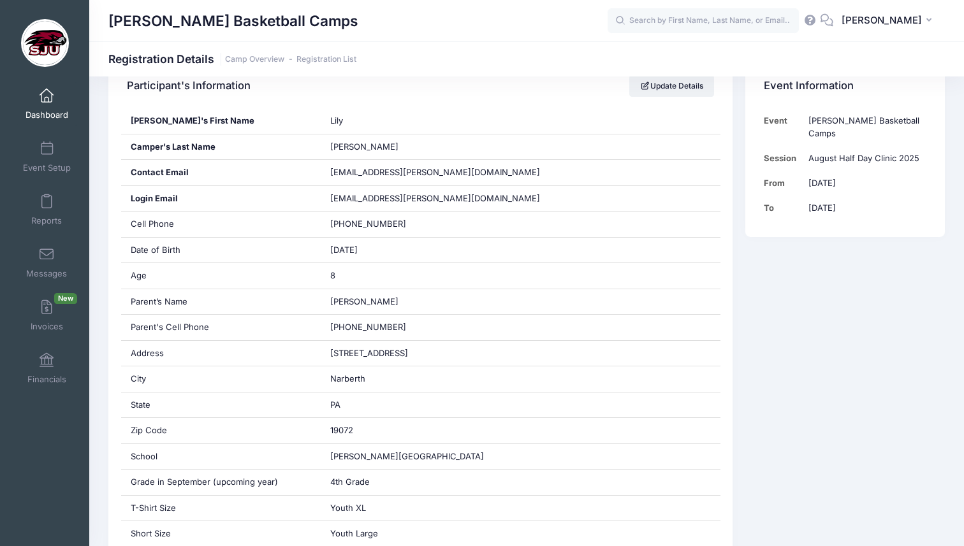
scroll to position [238, 0]
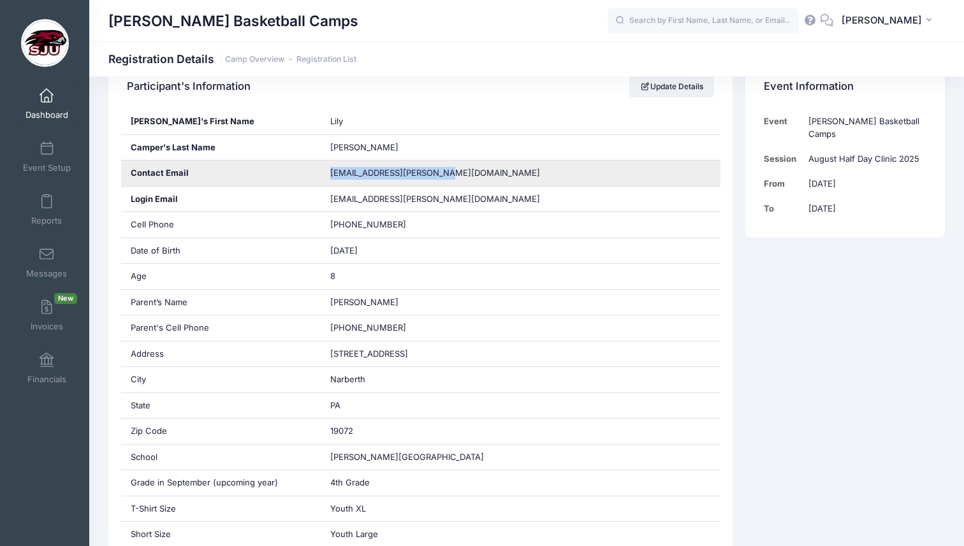
drag, startPoint x: 436, startPoint y: 171, endPoint x: 318, endPoint y: 171, distance: 117.9
click at [318, 171] on div "Contact Email lexi.t.morrison@gmail.com" at bounding box center [420, 174] width 599 height 26
copy div "[EMAIL_ADDRESS][PERSON_NAME][DOMAIN_NAME]"
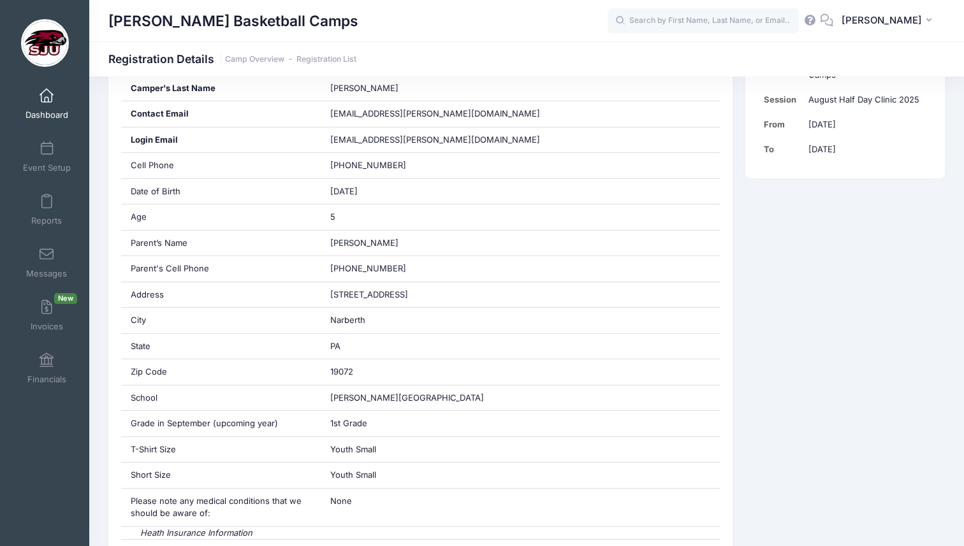
scroll to position [303, 0]
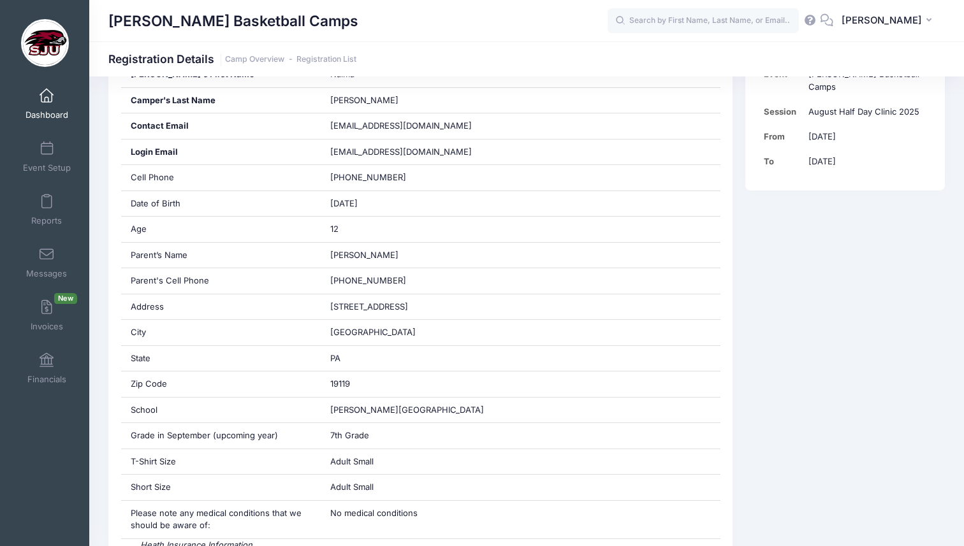
scroll to position [280, 0]
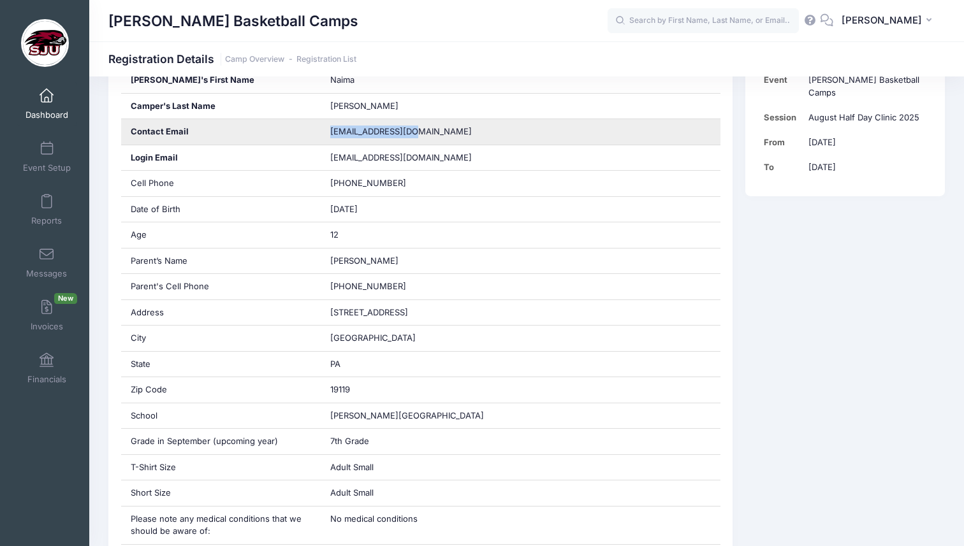
drag, startPoint x: 415, startPoint y: 132, endPoint x: 326, endPoint y: 133, distance: 89.2
click at [326, 133] on div "amirased@gmail.com" at bounding box center [521, 131] width 400 height 25
copy span "amirased@gmail.com"
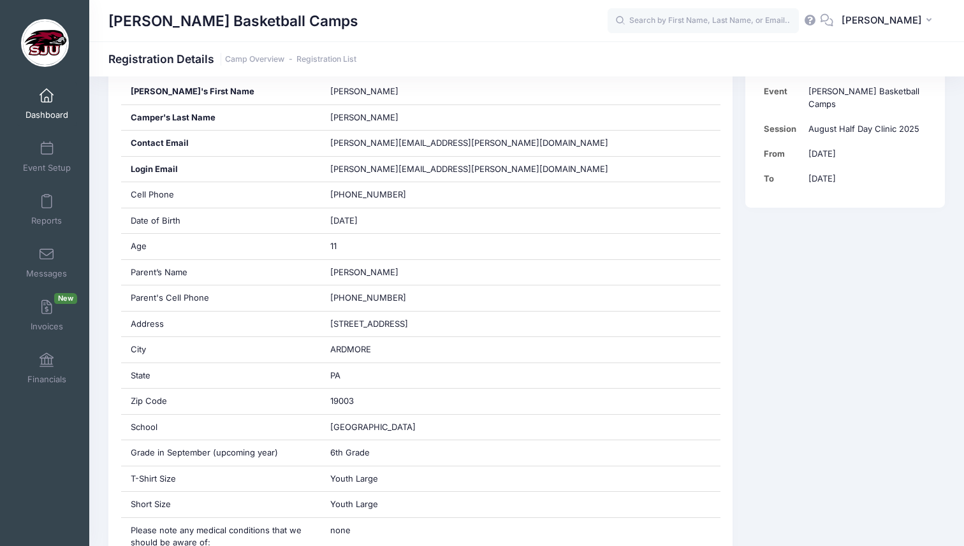
scroll to position [268, 0]
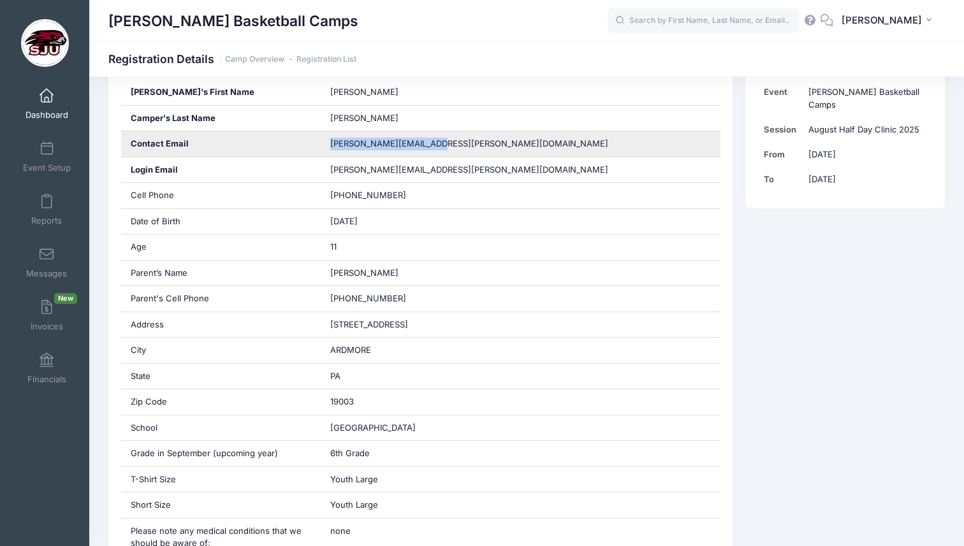
drag, startPoint x: 430, startPoint y: 146, endPoint x: 382, endPoint y: 136, distance: 48.1
click at [382, 136] on div "[PERSON_NAME][EMAIL_ADDRESS][PERSON_NAME][DOMAIN_NAME]" at bounding box center [521, 143] width 400 height 25
click at [479, 139] on div "[PERSON_NAME][EMAIL_ADDRESS][PERSON_NAME][DOMAIN_NAME]" at bounding box center [521, 143] width 400 height 25
drag, startPoint x: 432, startPoint y: 145, endPoint x: 331, endPoint y: 134, distance: 101.2
click at [331, 134] on div "[PERSON_NAME][EMAIL_ADDRESS][PERSON_NAME][DOMAIN_NAME]" at bounding box center [521, 143] width 400 height 25
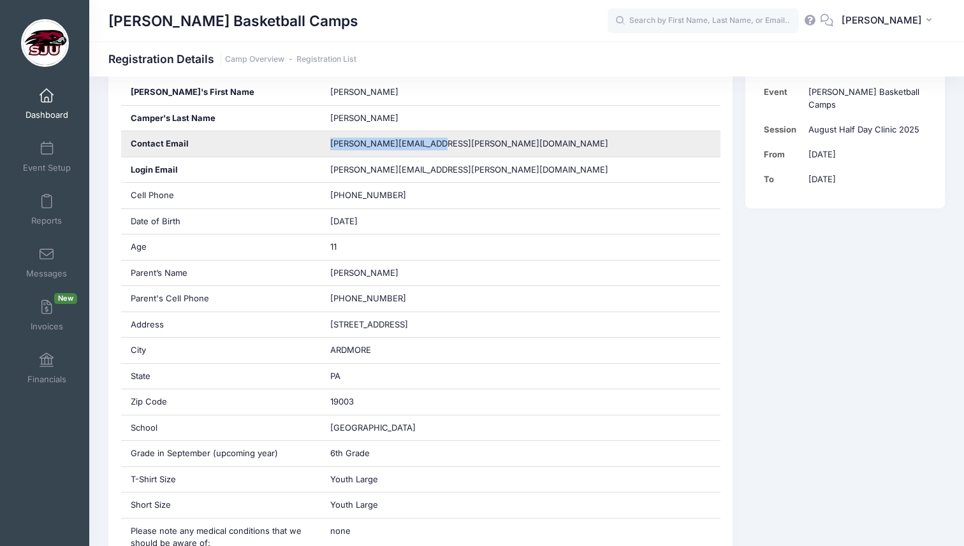
copy span "[PERSON_NAME][EMAIL_ADDRESS][PERSON_NAME][DOMAIN_NAME]"
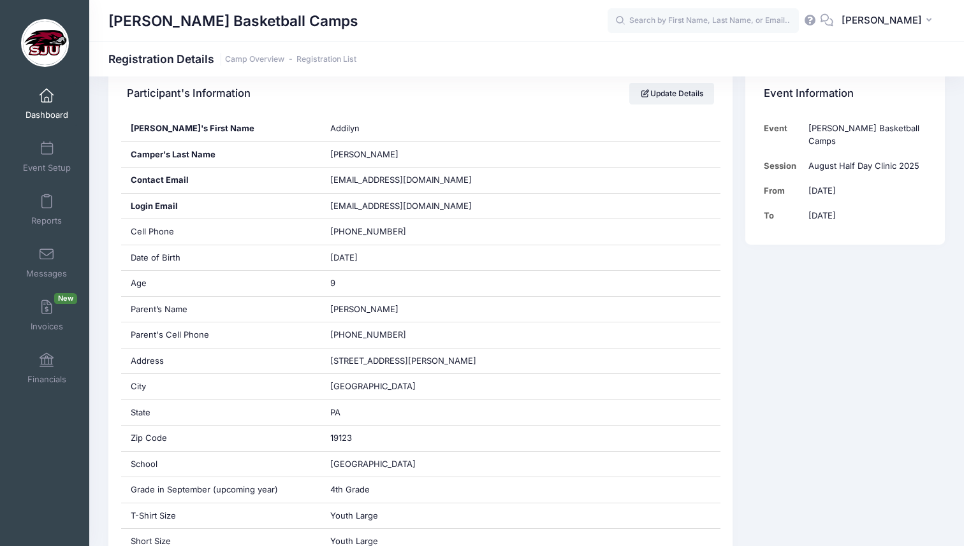
scroll to position [216, 0]
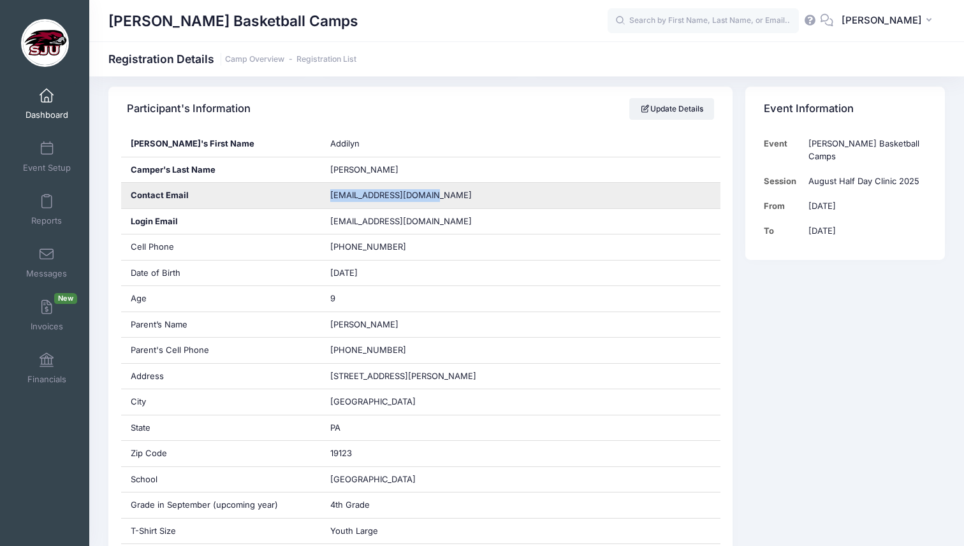
drag, startPoint x: 425, startPoint y: 197, endPoint x: 340, endPoint y: 188, distance: 85.9
click at [340, 188] on div "ecwilliams16@gmail.com" at bounding box center [521, 195] width 400 height 25
copy span "ecwilliams16@gmail.com"
